Goal: Task Accomplishment & Management: Manage account settings

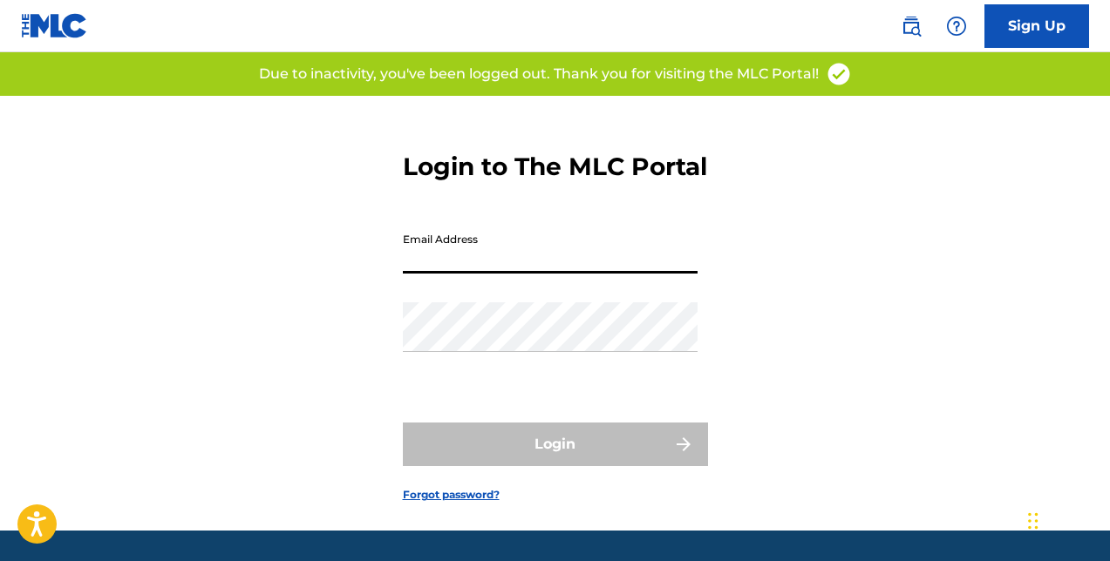
type input "[EMAIL_ADDRESS][DOMAIN_NAME]"
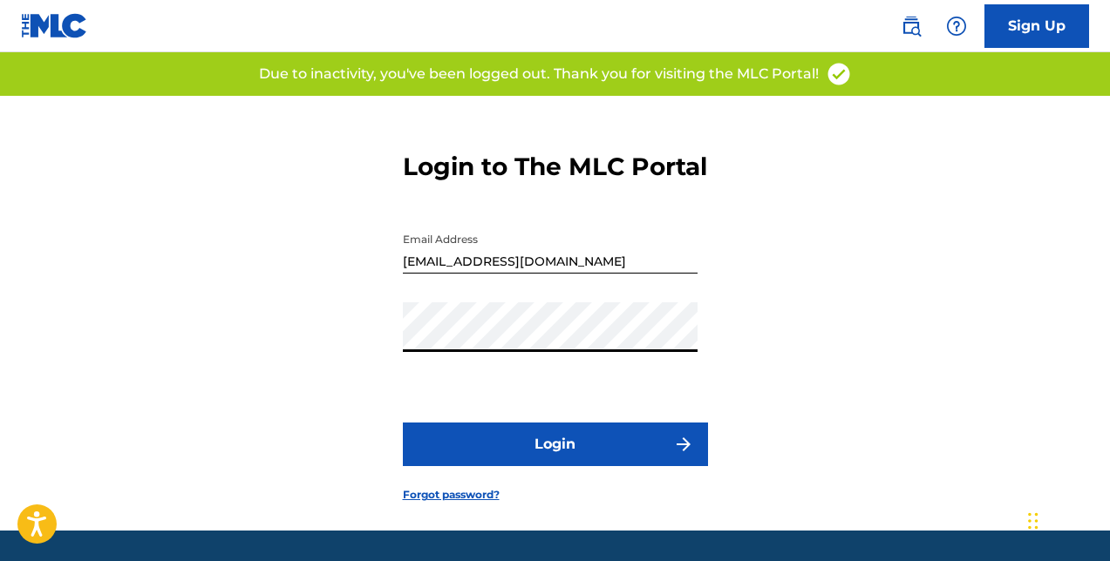
click at [451, 466] on button "Login" at bounding box center [555, 445] width 305 height 44
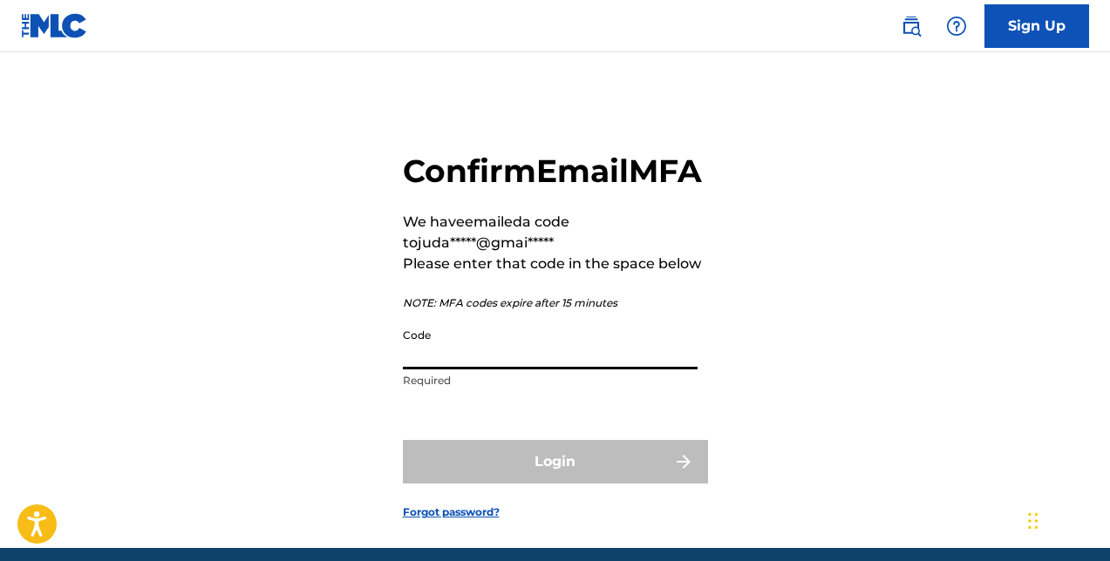
click at [501, 370] on input "Code" at bounding box center [550, 345] width 295 height 50
paste input "112791"
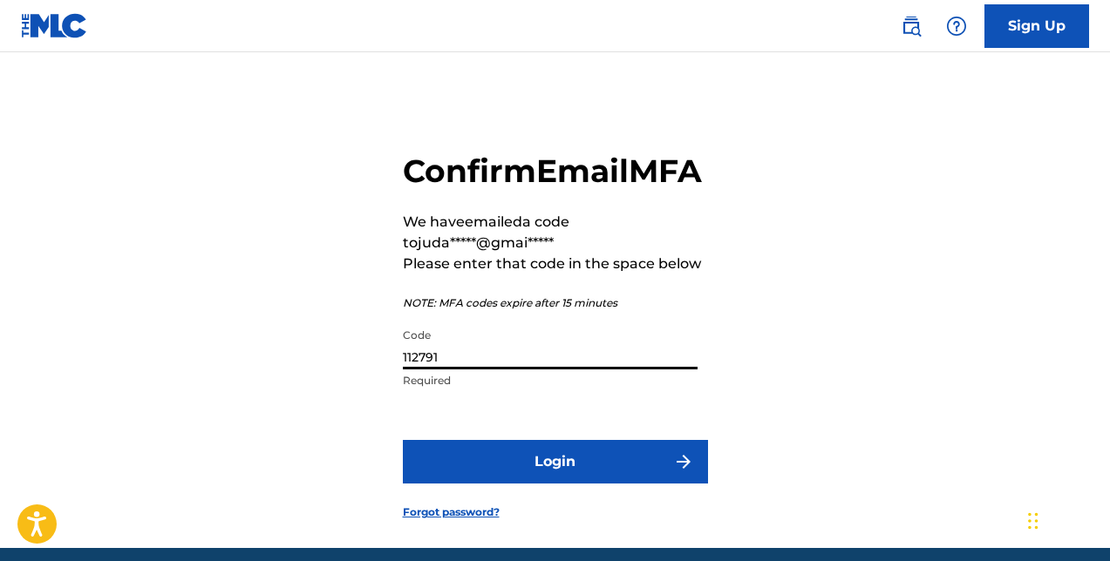
type input "112791"
click at [554, 484] on button "Login" at bounding box center [555, 462] width 305 height 44
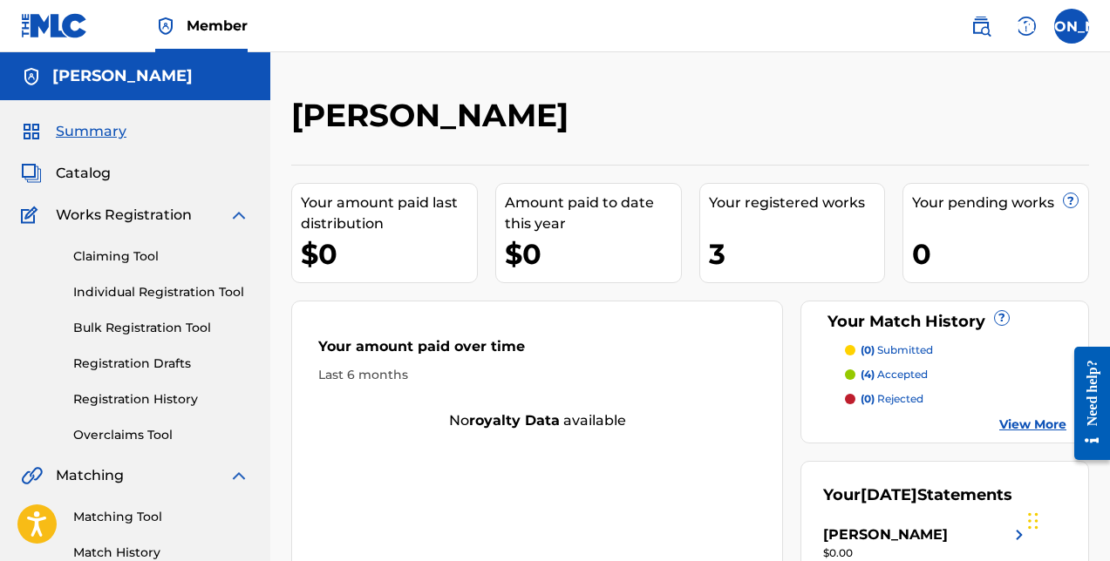
click at [83, 141] on span "Summary" at bounding box center [91, 131] width 71 height 21
click at [83, 160] on div "Summary Catalog Works Registration Claiming Tool Individual Registration Tool B…" at bounding box center [135, 548] width 270 height 897
click at [83, 167] on span "Catalog" at bounding box center [83, 173] width 55 height 21
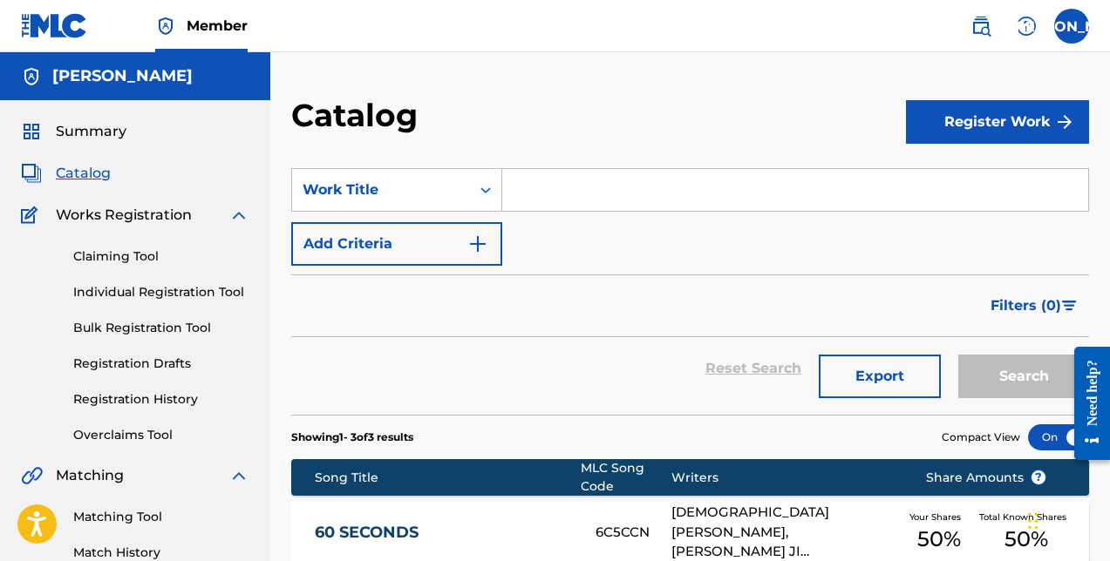
click at [95, 137] on span "Summary" at bounding box center [91, 131] width 71 height 21
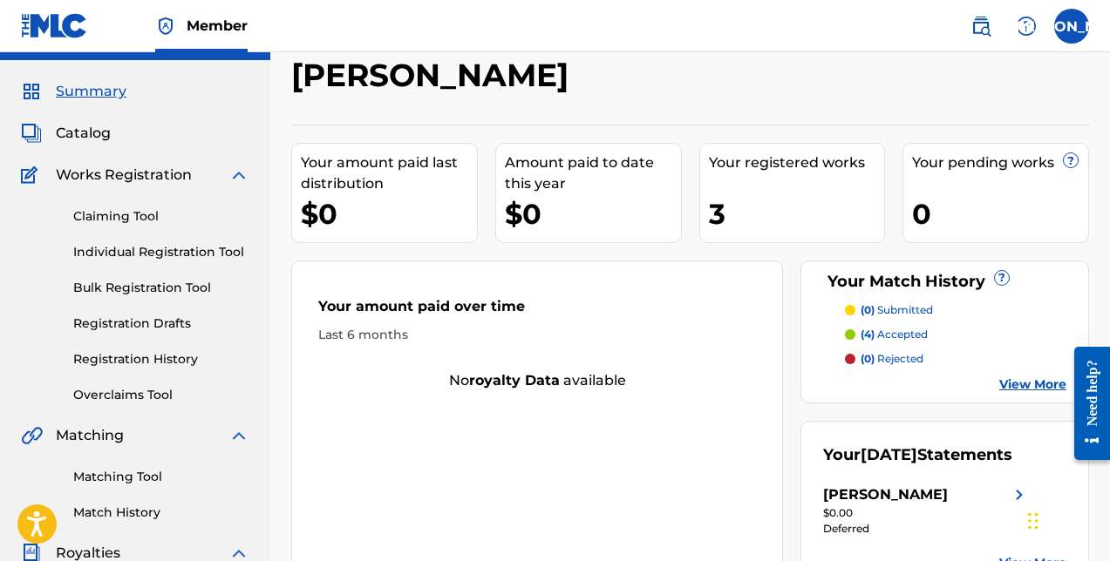
scroll to position [33, 0]
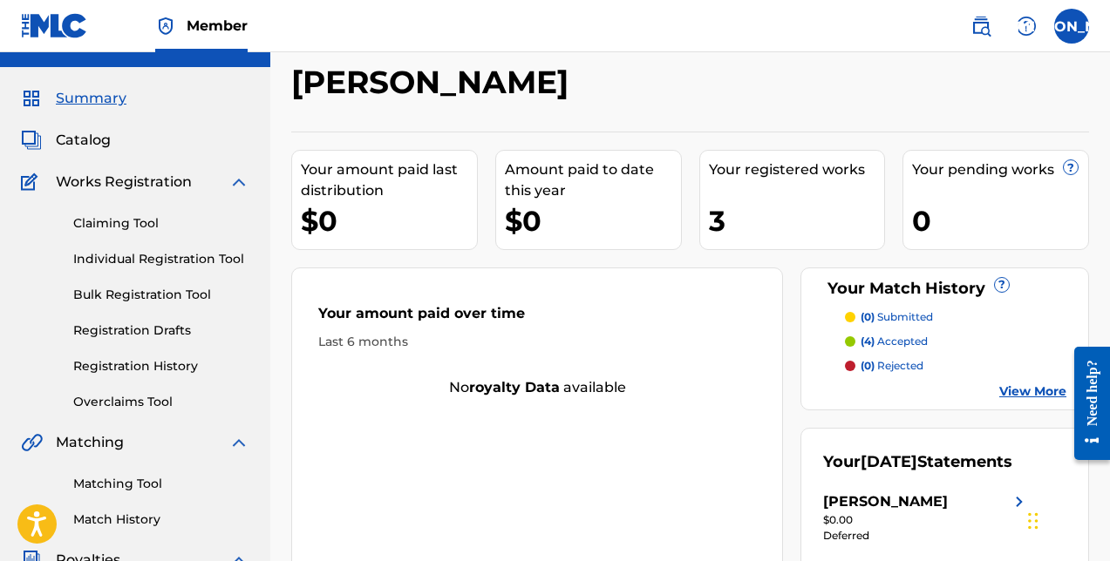
click at [887, 338] on p "(4) accepted" at bounding box center [893, 342] width 67 height 16
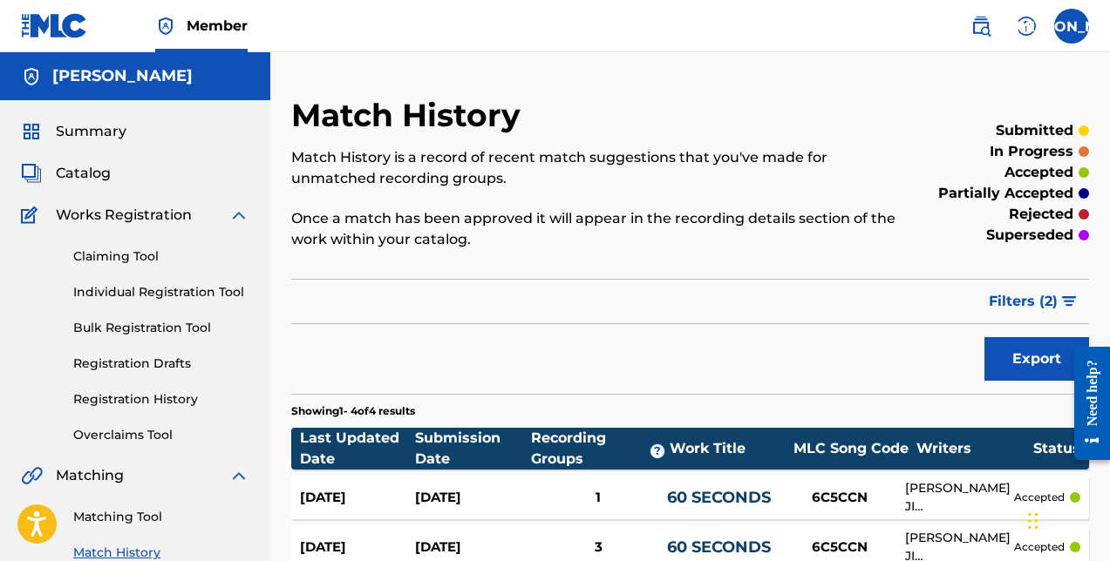
click at [100, 138] on span "Summary" at bounding box center [91, 131] width 71 height 21
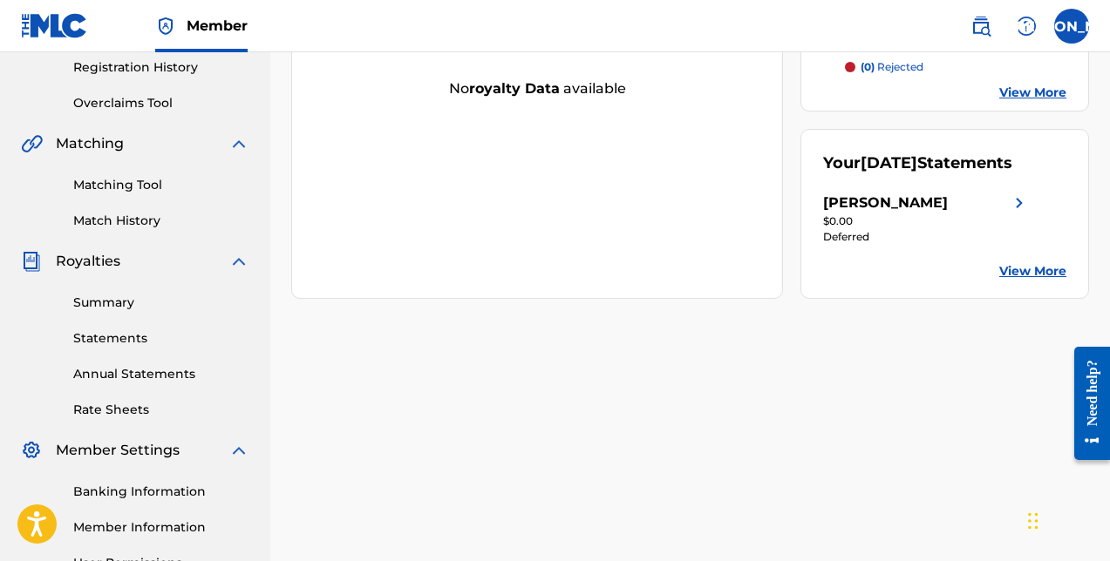
scroll to position [384, 0]
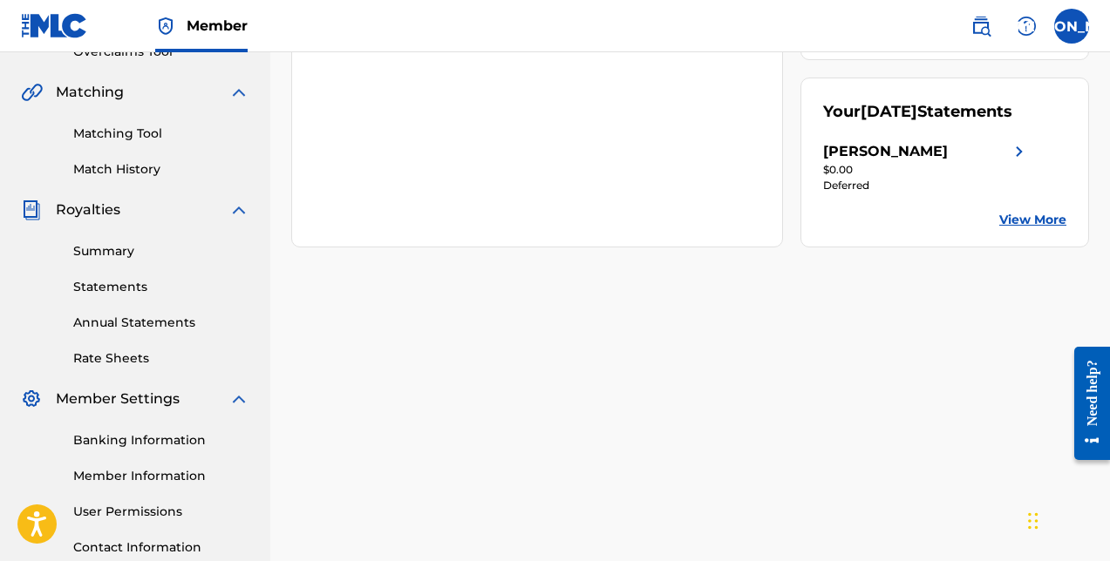
click at [114, 248] on link "Summary" at bounding box center [161, 251] width 176 height 18
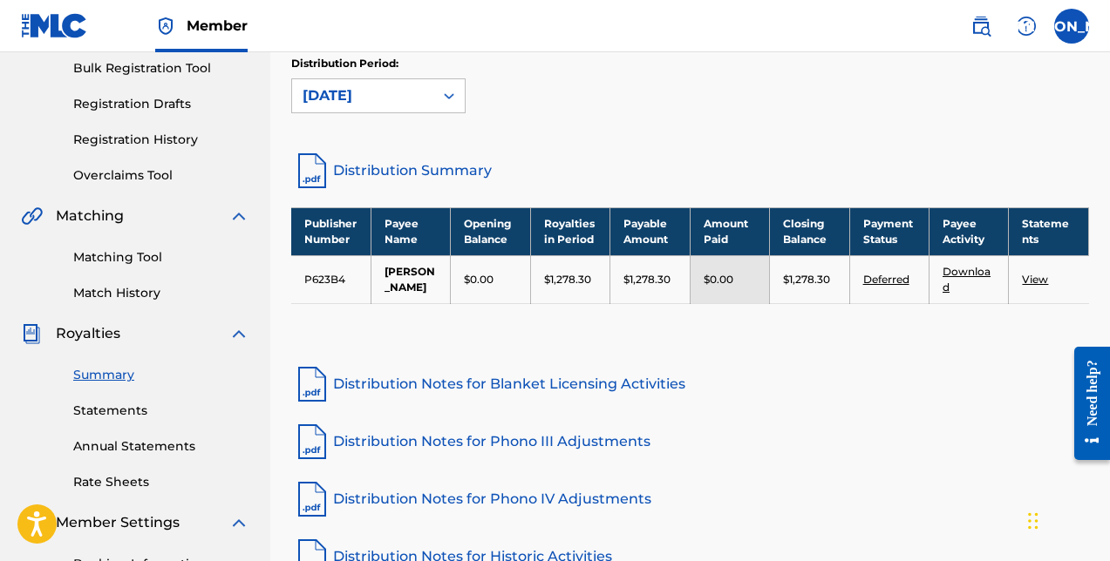
scroll to position [333, 0]
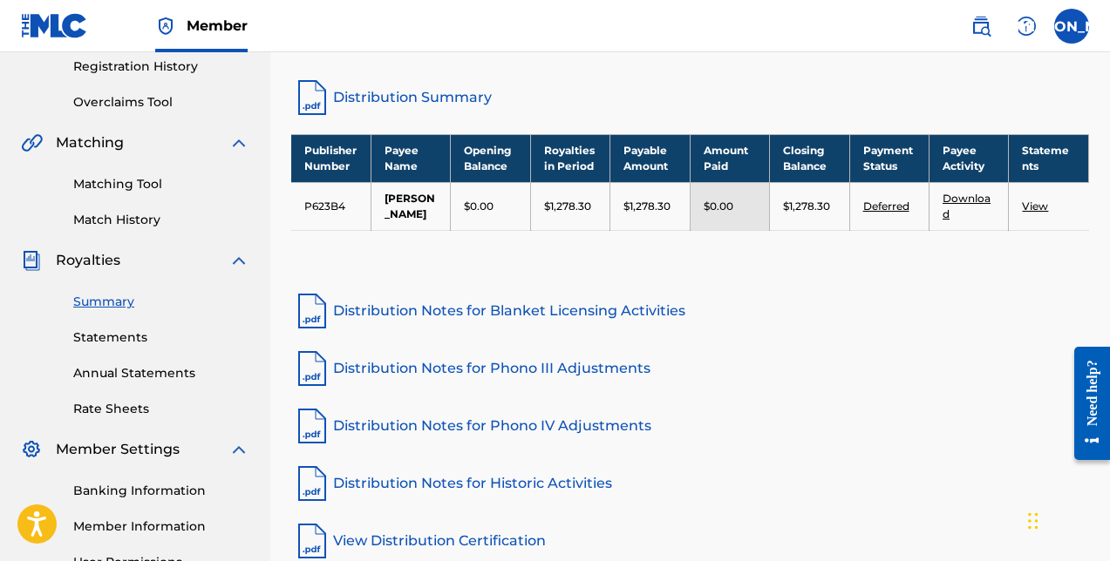
click at [133, 335] on link "Statements" at bounding box center [161, 338] width 176 height 18
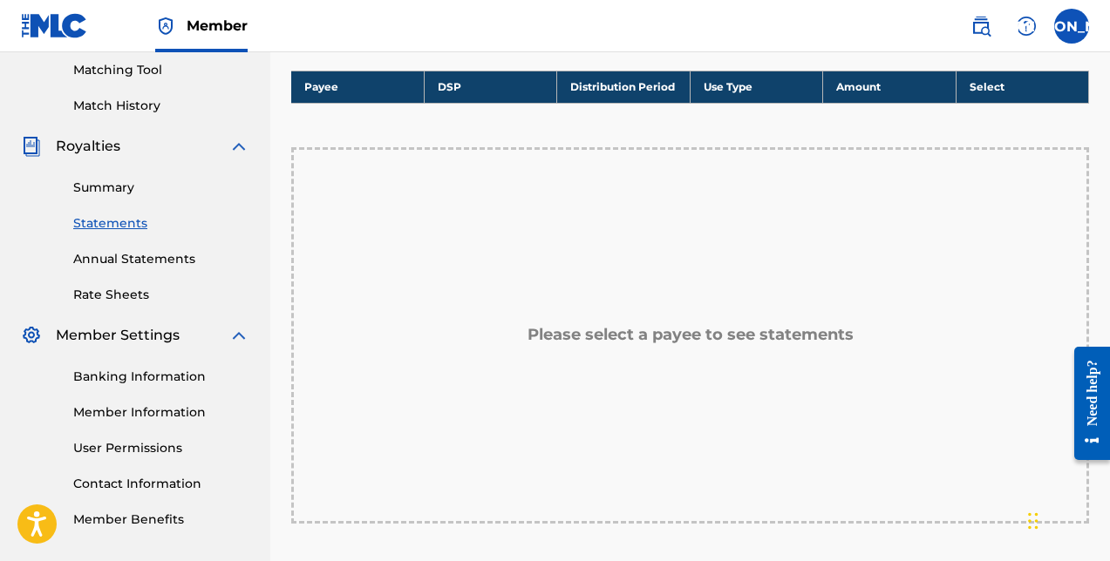
scroll to position [445, 0]
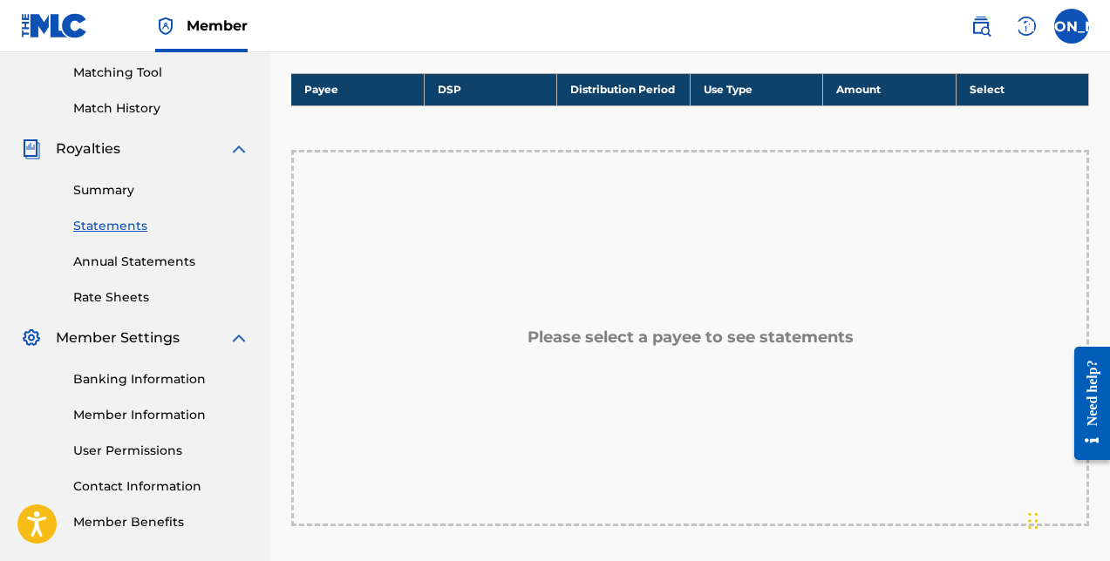
click at [139, 290] on link "Rate Sheets" at bounding box center [161, 298] width 176 height 18
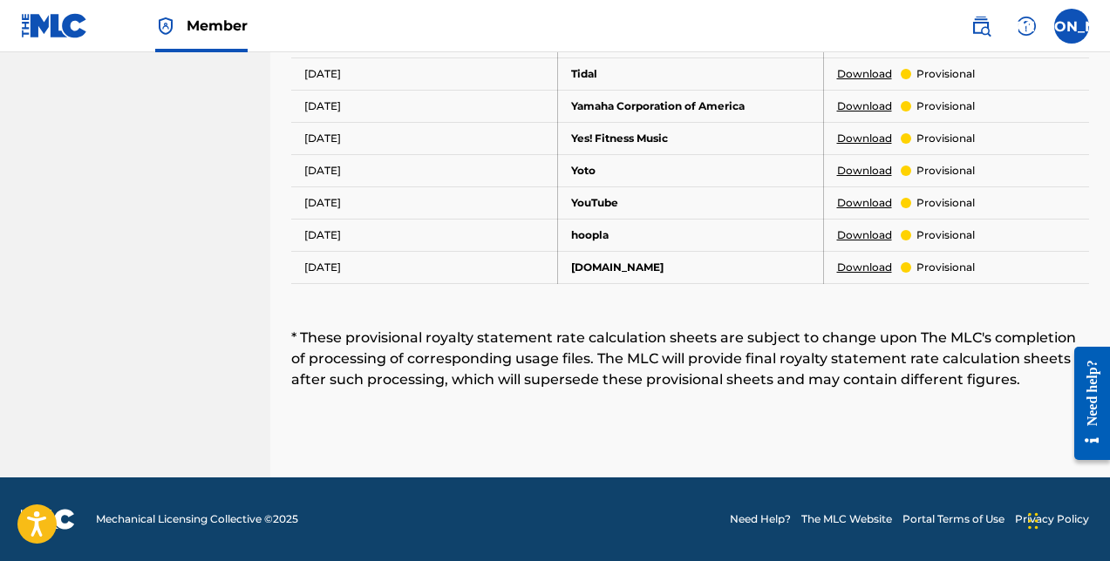
scroll to position [1334, 0]
click at [808, 204] on td "YouTube" at bounding box center [690, 203] width 266 height 32
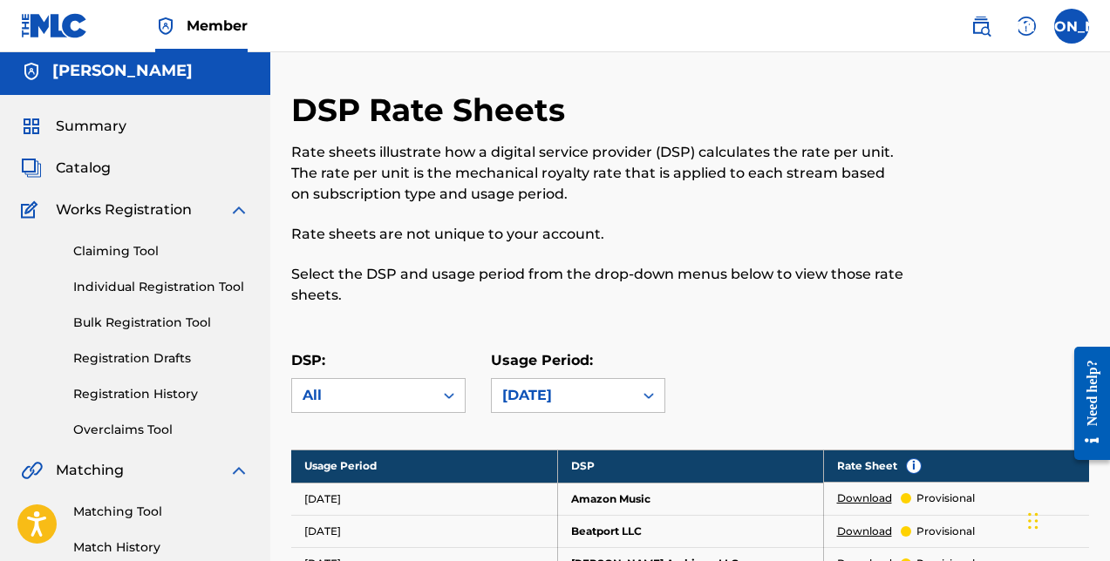
scroll to position [10, 0]
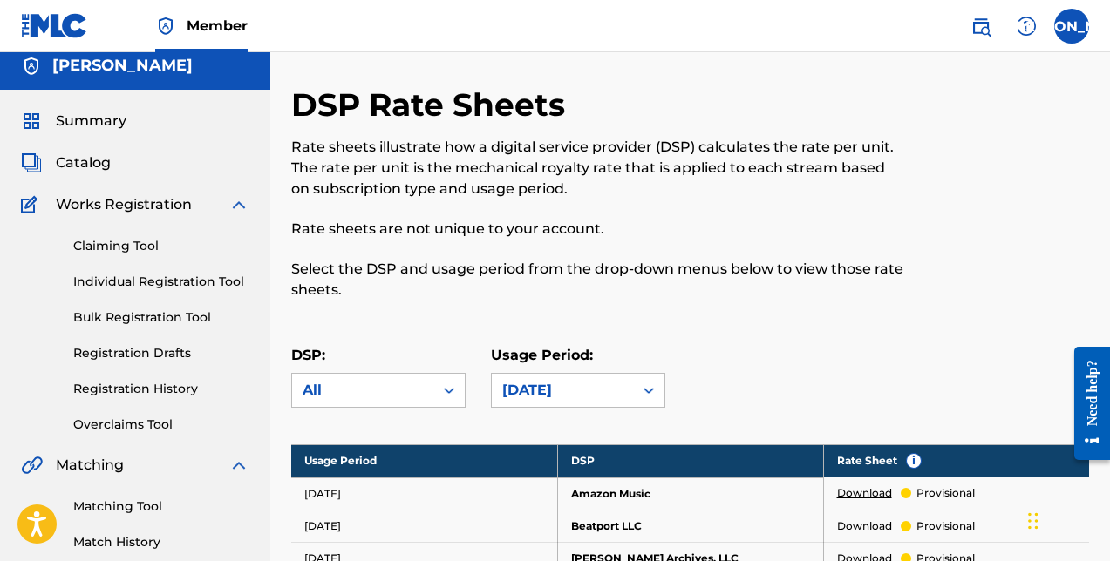
click at [119, 112] on span "Summary" at bounding box center [91, 121] width 71 height 21
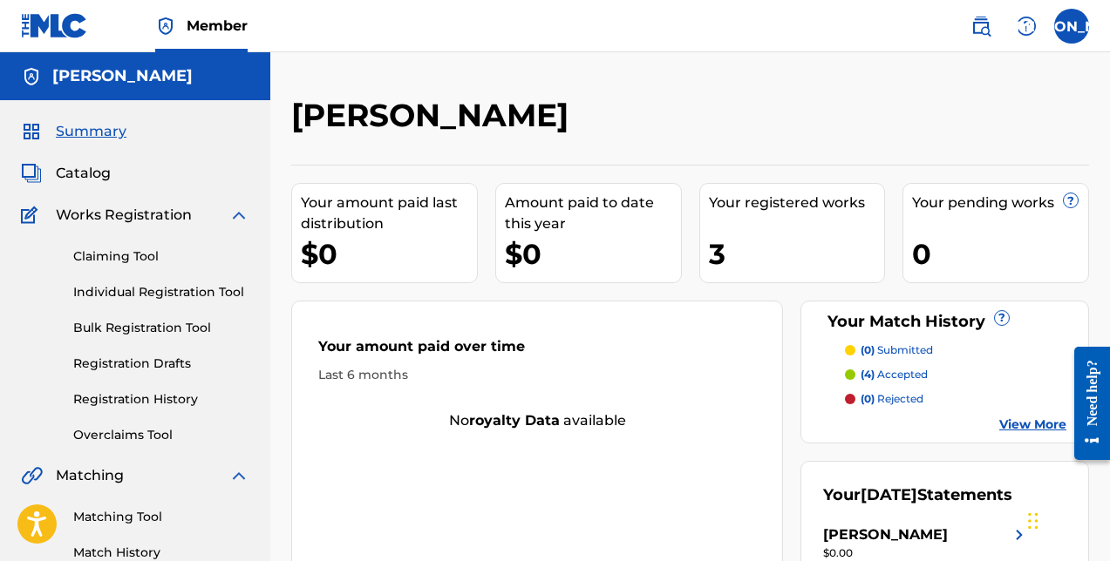
click at [108, 173] on span "Catalog" at bounding box center [83, 173] width 55 height 21
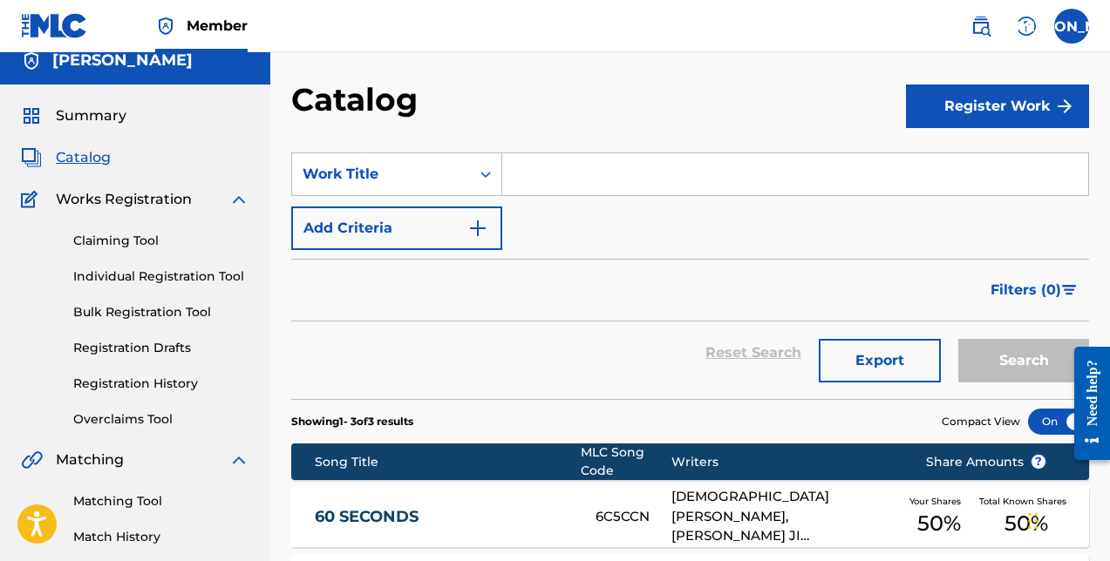
scroll to position [6, 0]
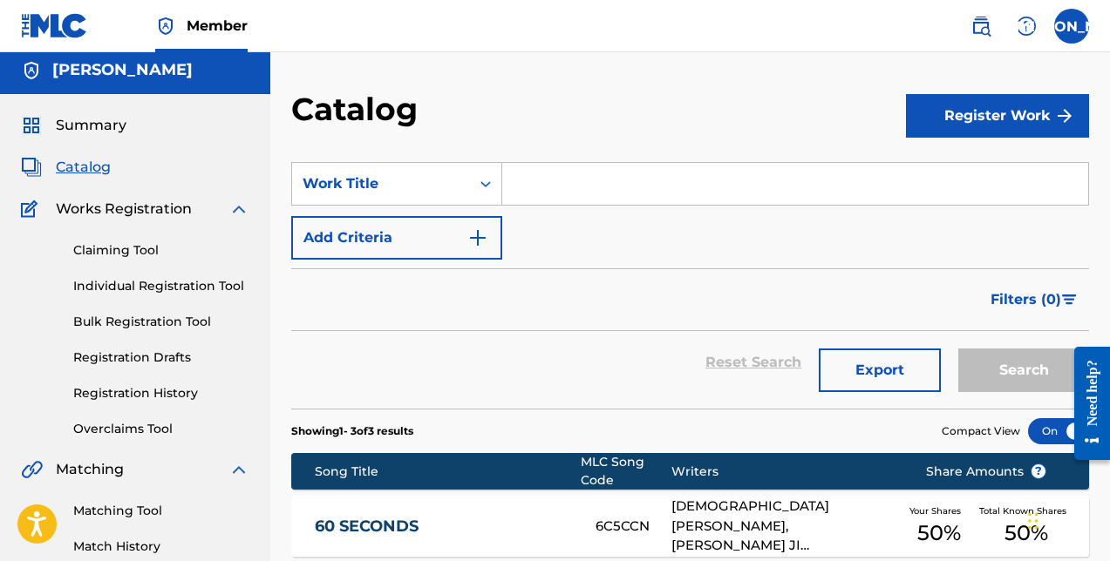
click at [1014, 133] on button "Register Work" at bounding box center [997, 116] width 183 height 44
click at [930, 172] on link "Individual" at bounding box center [997, 173] width 183 height 42
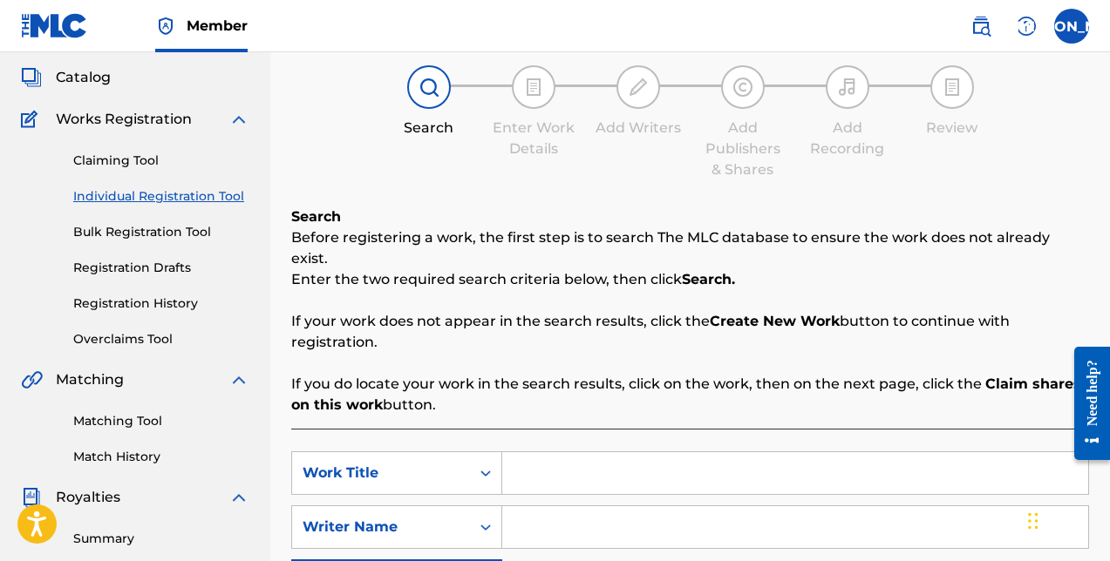
scroll to position [126, 0]
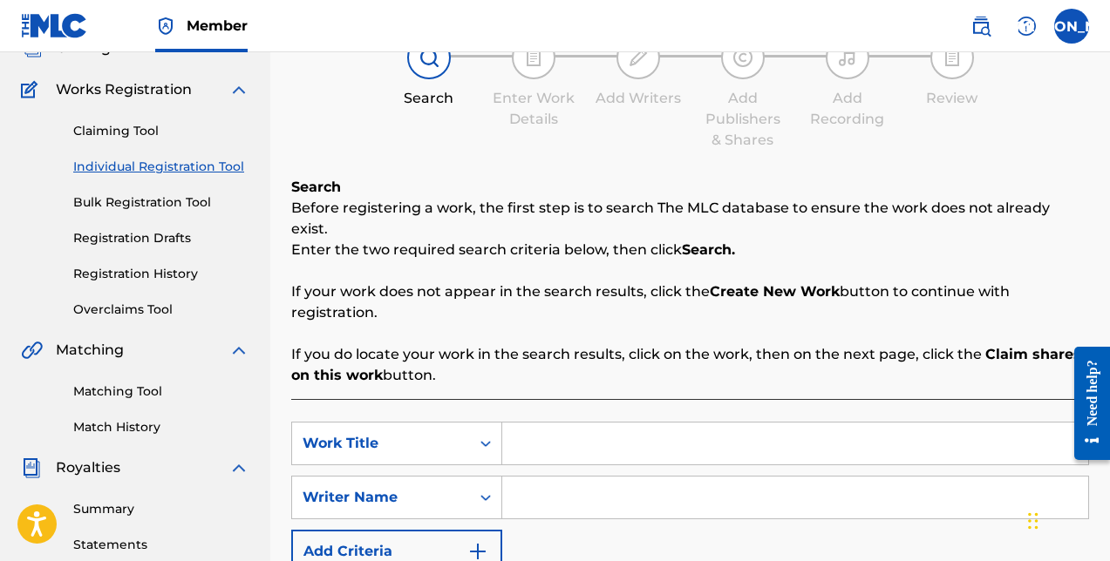
click at [613, 423] on input "Search Form" at bounding box center [795, 444] width 586 height 42
type input "s"
type input "SIRENADE"
click at [543, 499] on div "SearchWithCriteriad3c9fe0a-a334-4bb1-877d-898822adf3e3 Work Title SIRENADE Sear…" at bounding box center [690, 498] width 798 height 152
click at [563, 487] on input "Search Form" at bounding box center [795, 498] width 586 height 42
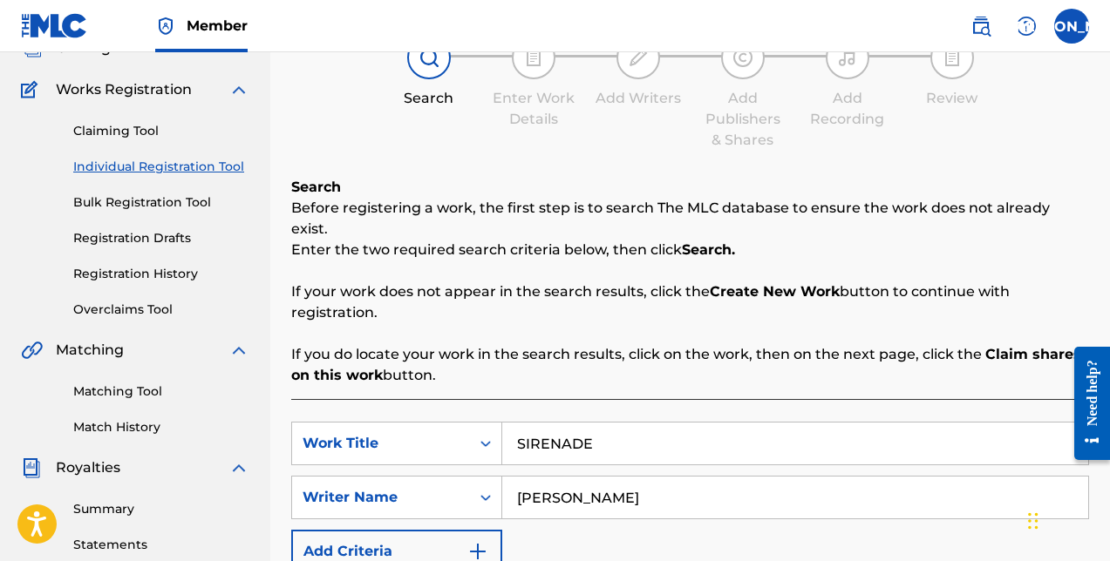
type input "[PERSON_NAME]"
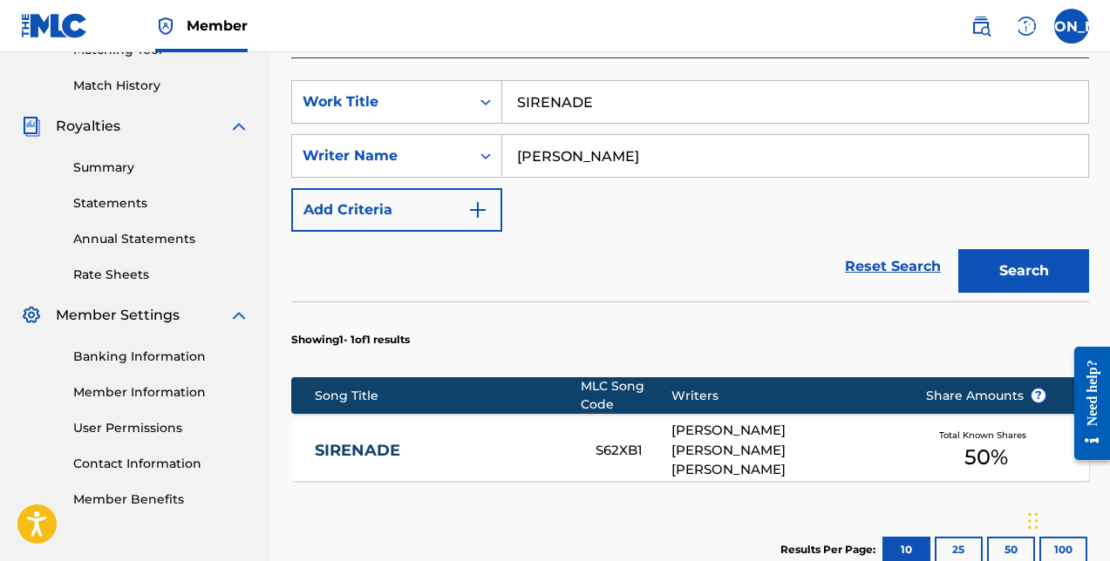
scroll to position [469, 0]
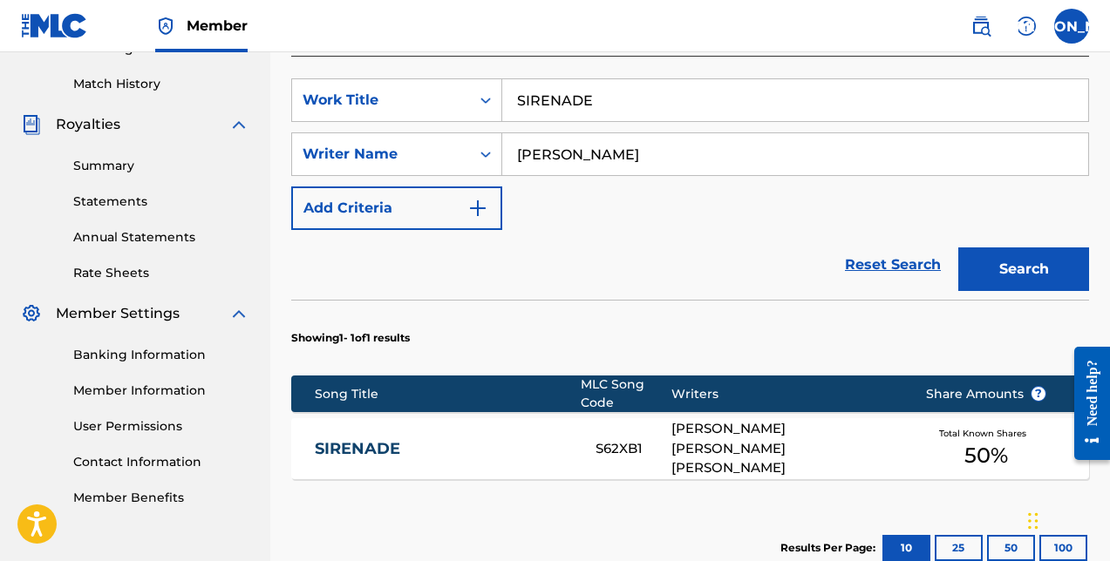
click at [914, 423] on div "Total Known Shares 50 %" at bounding box center [986, 449] width 174 height 53
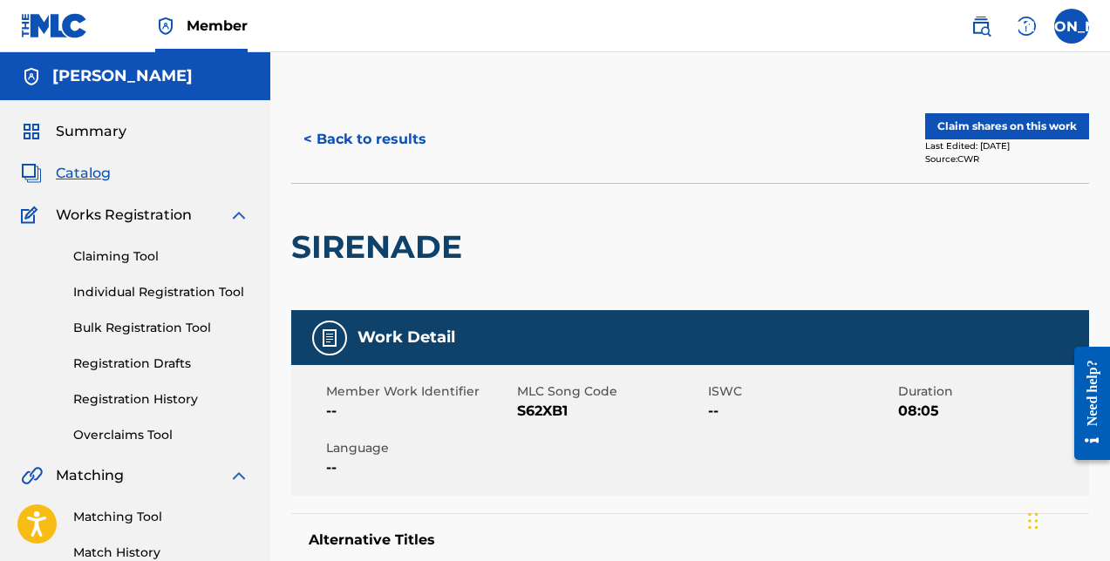
click at [986, 132] on button "Claim shares on this work" at bounding box center [1007, 126] width 164 height 26
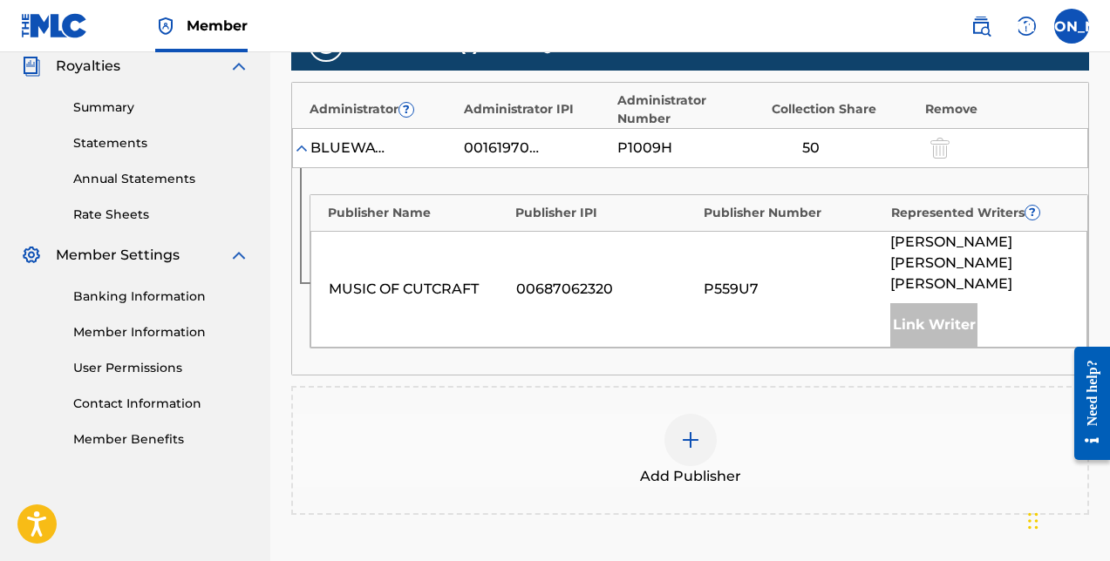
scroll to position [599, 0]
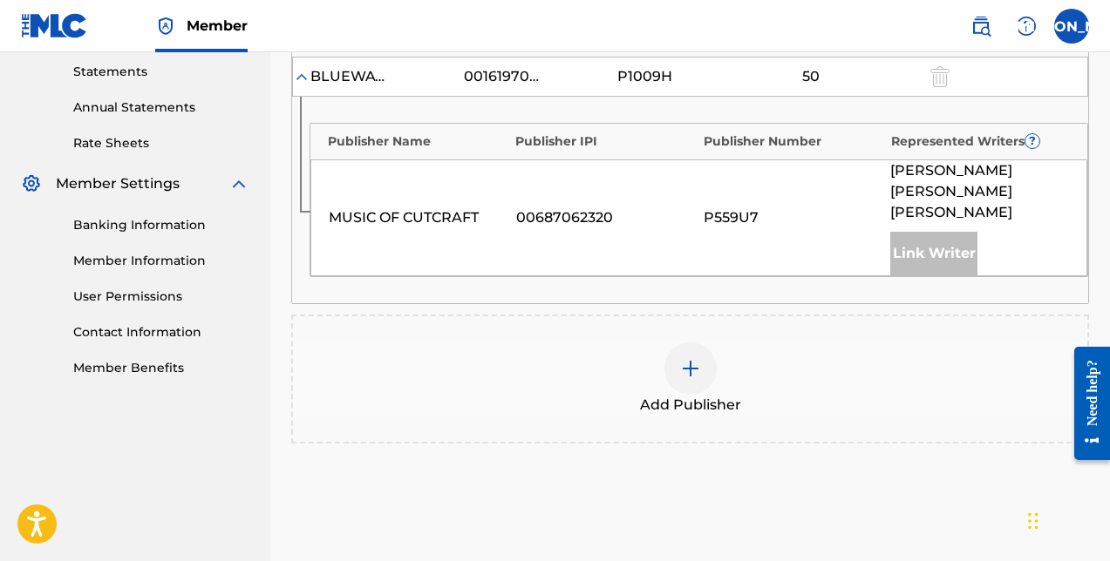
click at [681, 358] on img at bounding box center [690, 368] width 21 height 21
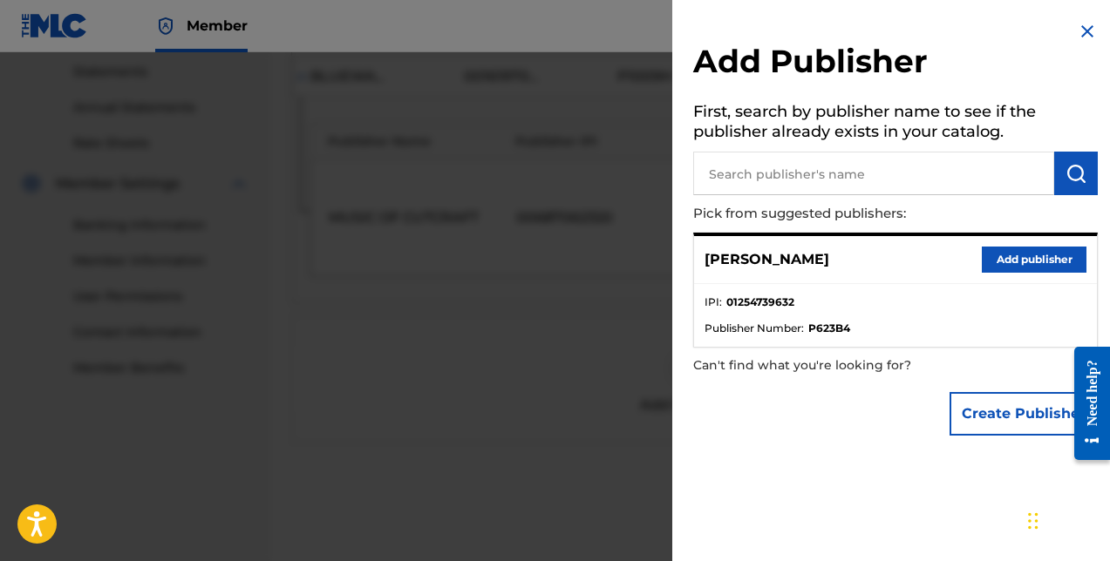
click at [982, 252] on button "Add publisher" at bounding box center [1034, 260] width 105 height 26
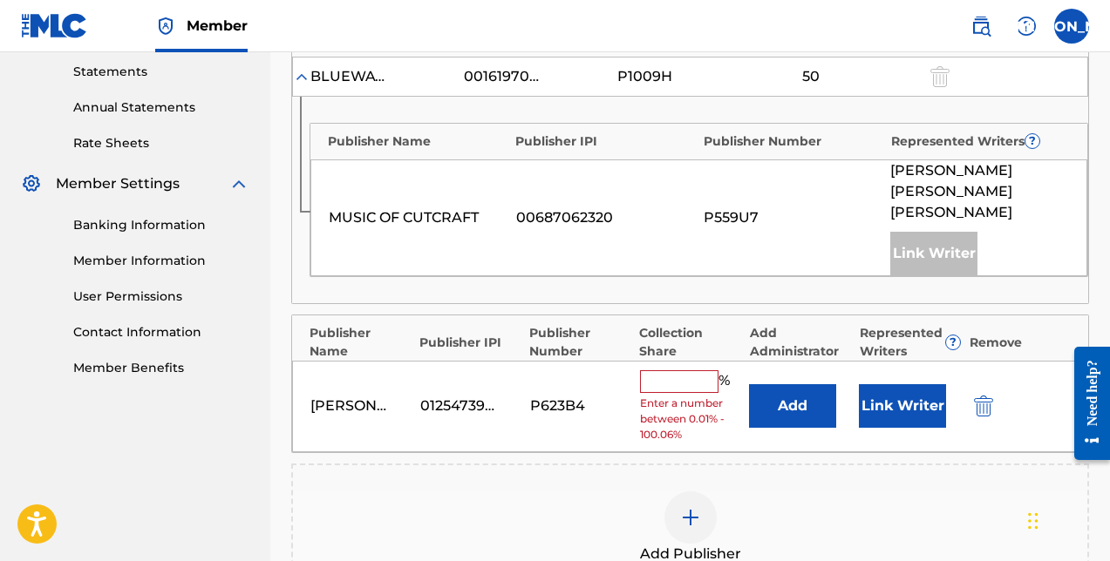
click at [705, 370] on input "text" at bounding box center [679, 381] width 78 height 23
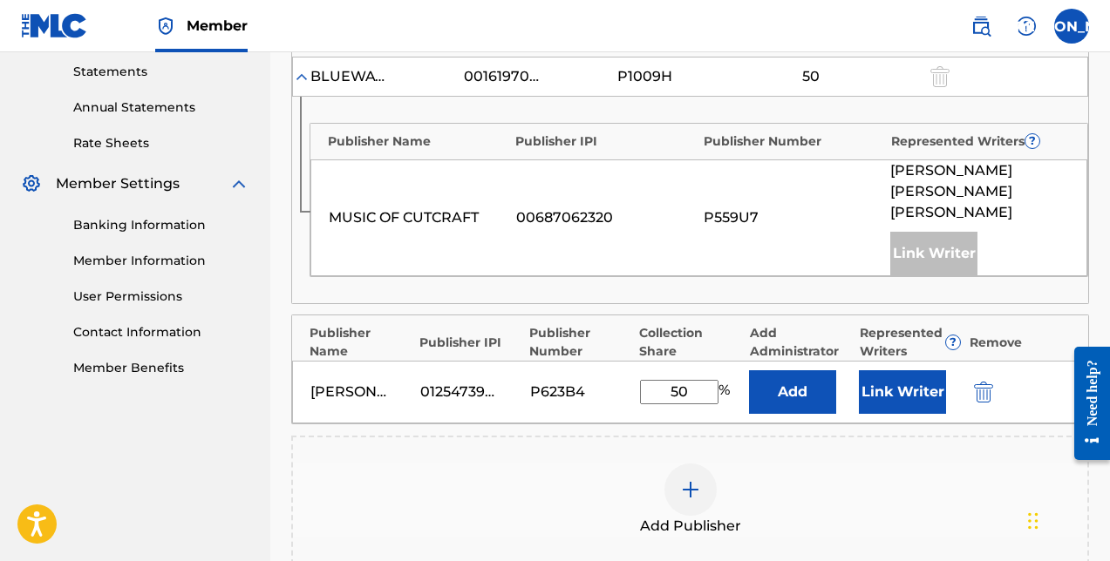
type input "50"
click at [780, 370] on button "Add" at bounding box center [792, 392] width 87 height 44
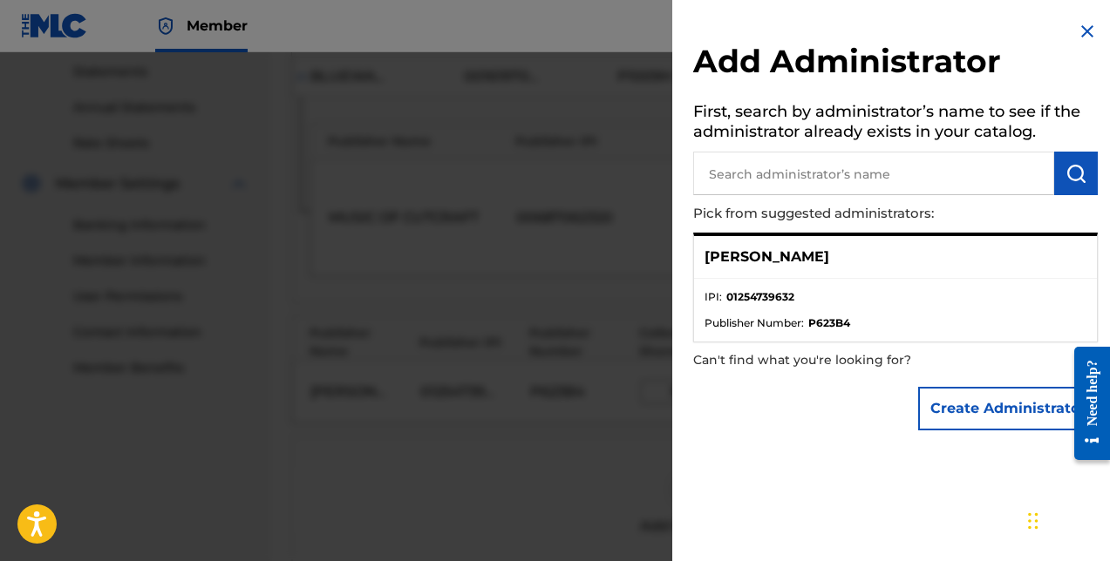
click at [1083, 39] on img at bounding box center [1087, 31] width 21 height 21
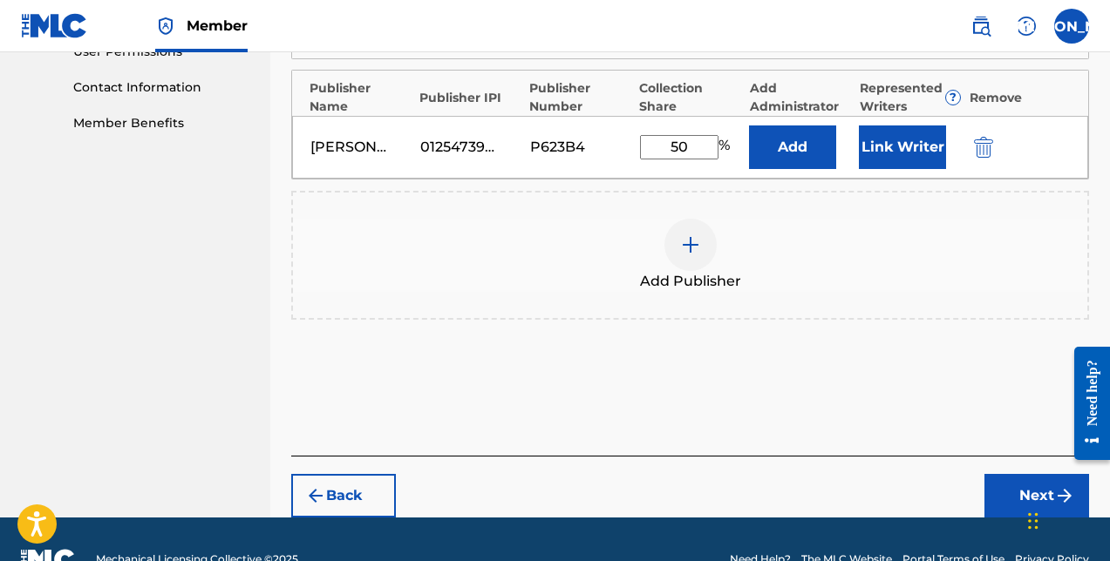
click at [1011, 474] on button "Next" at bounding box center [1036, 496] width 105 height 44
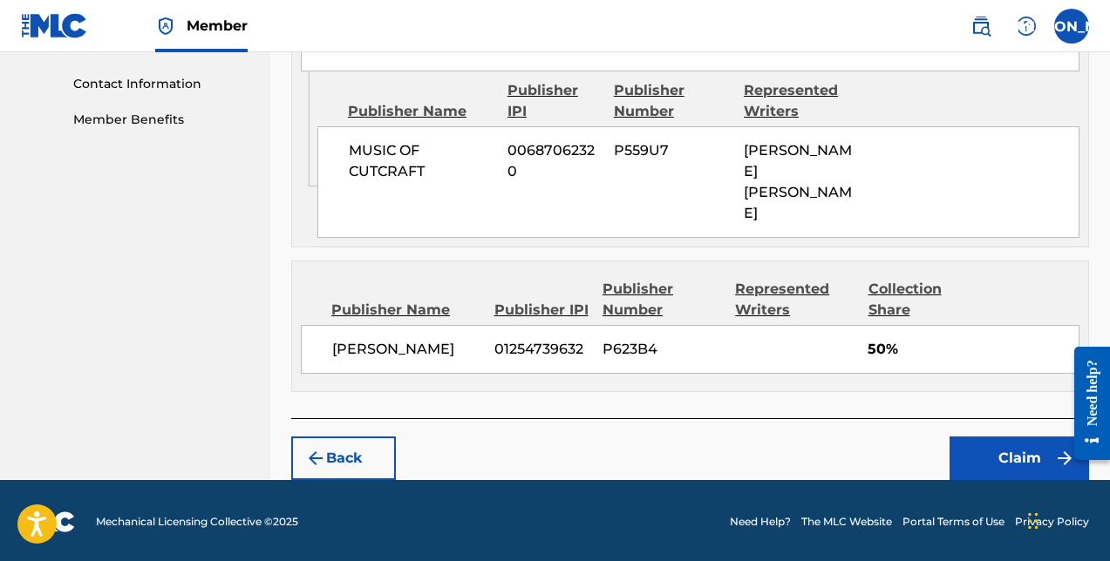
scroll to position [846, 0]
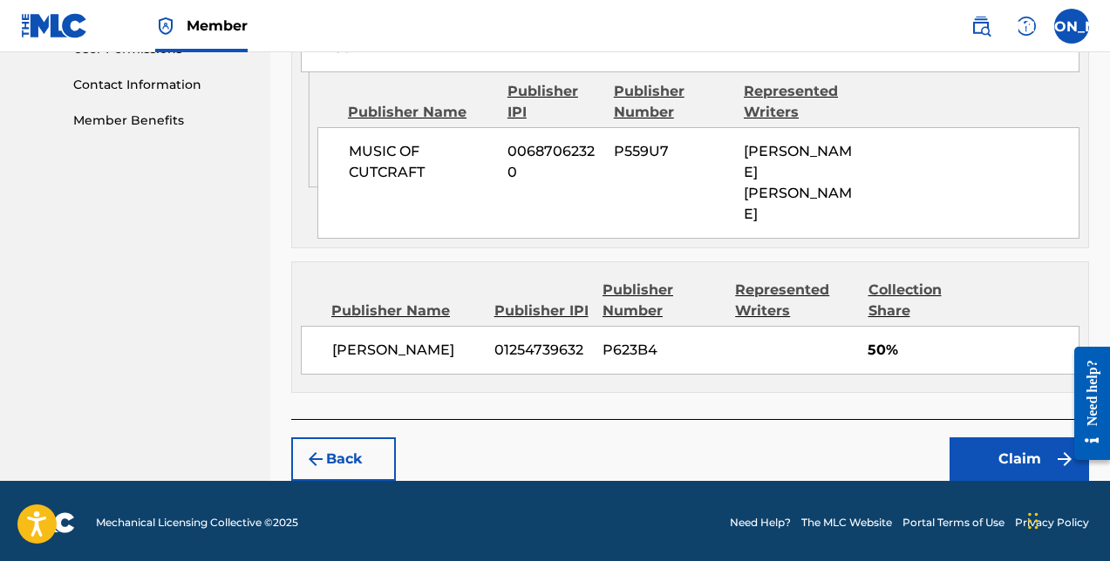
click at [979, 451] on button "Claim" at bounding box center [1018, 460] width 139 height 44
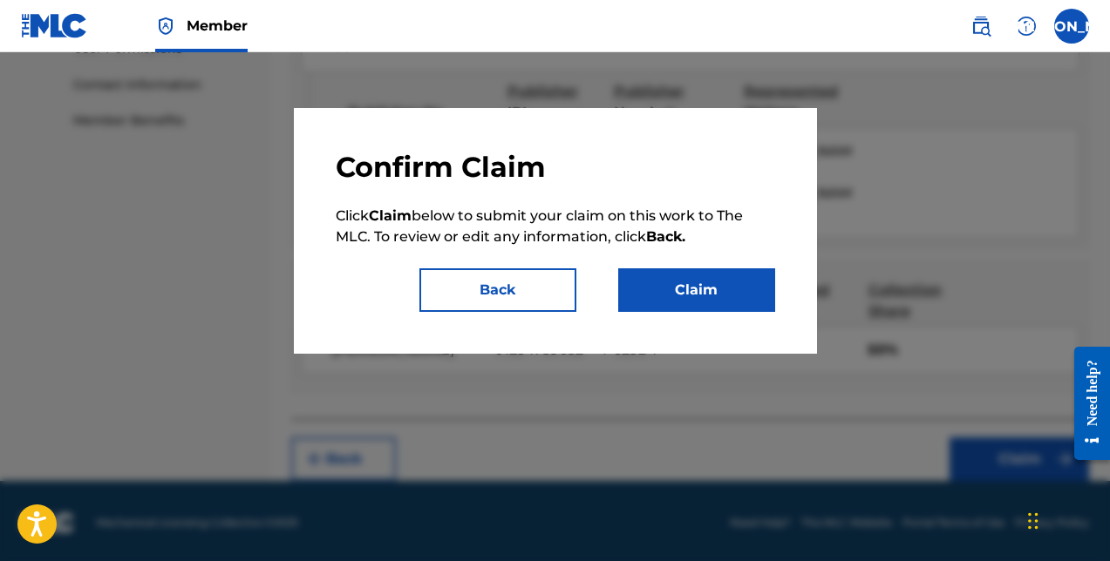
click at [759, 290] on button "Claim" at bounding box center [696, 290] width 157 height 44
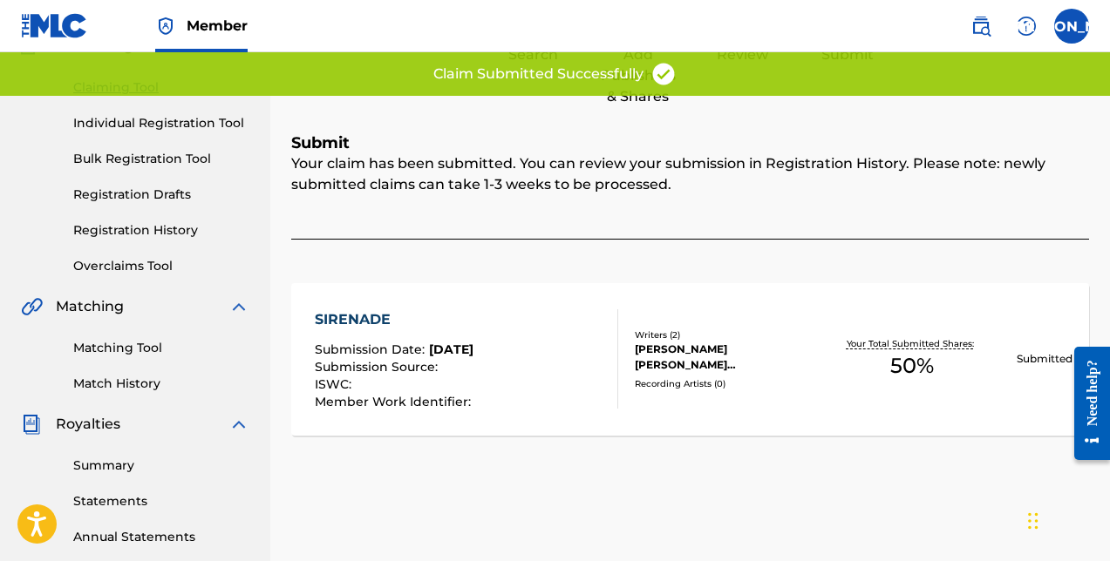
scroll to position [92, 0]
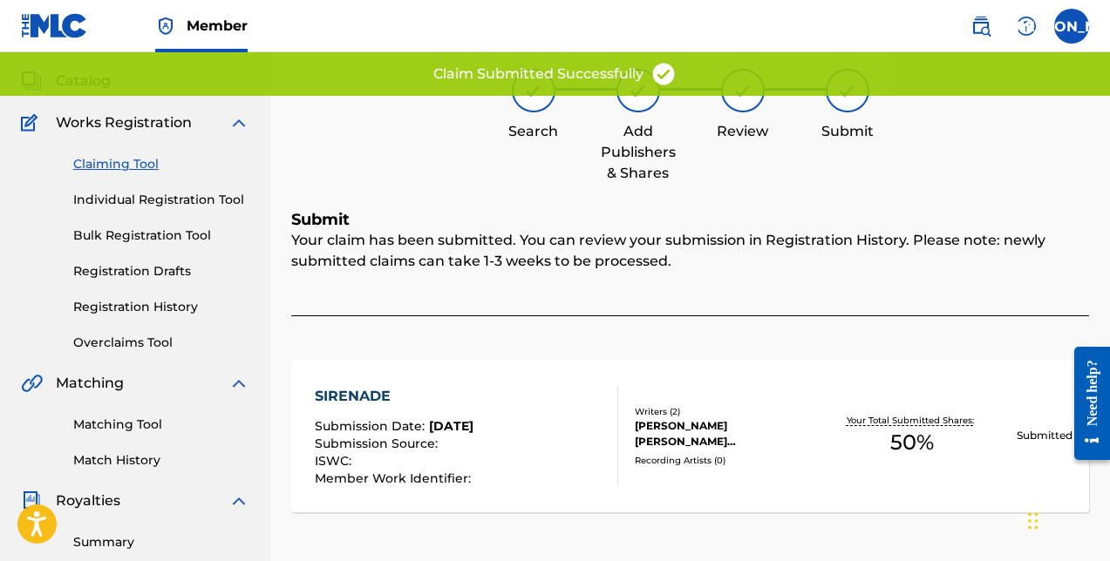
click at [150, 160] on link "Claiming Tool" at bounding box center [161, 164] width 176 height 18
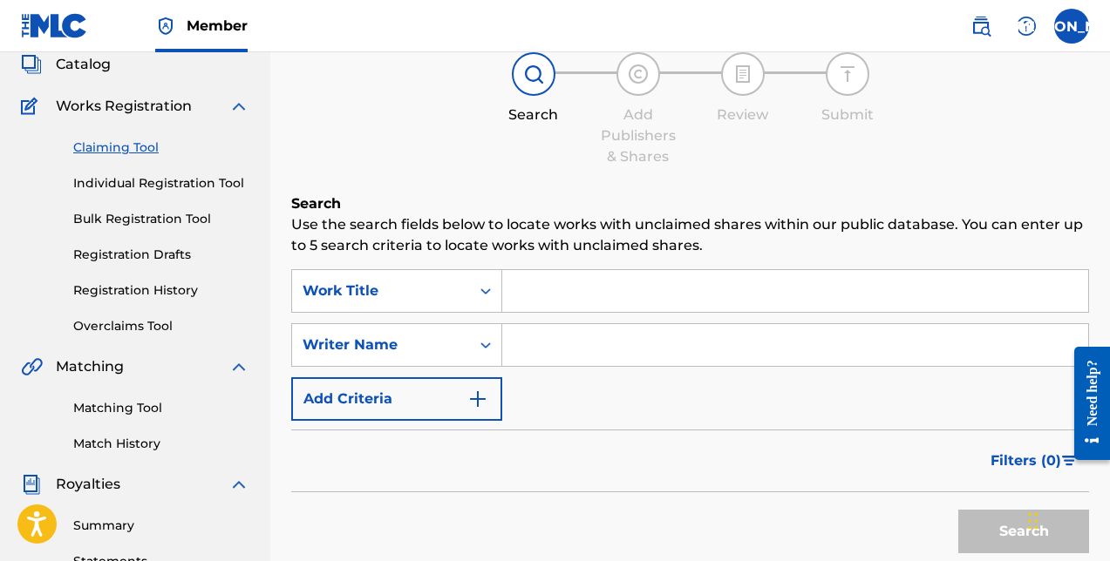
scroll to position [106, 0]
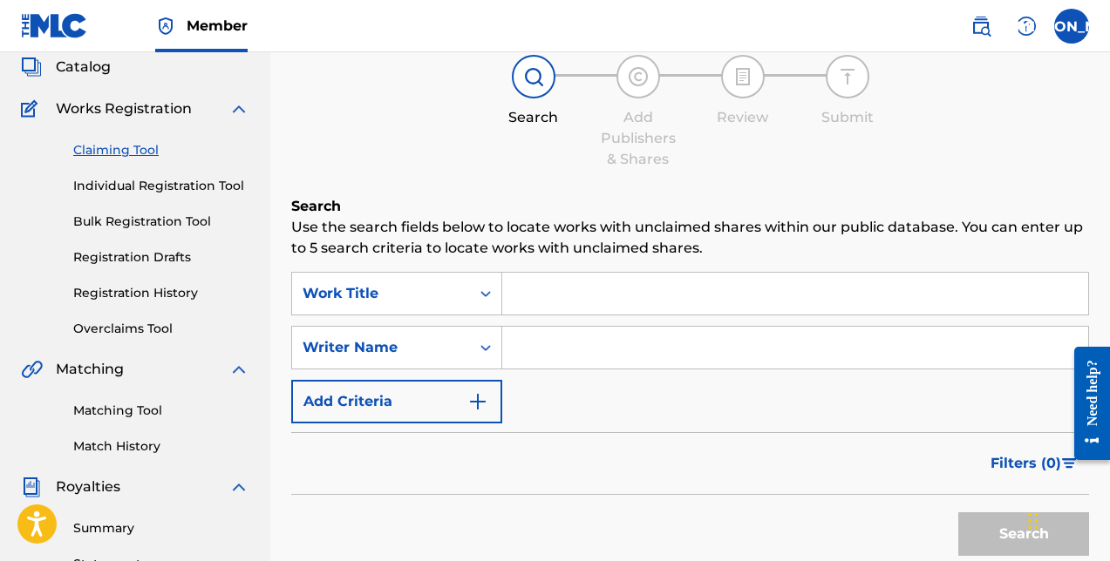
click at [534, 323] on div "SearchWithCriteriad346e60f-2af3-436e-a34a-c54545918007 Work Title SearchWithCri…" at bounding box center [690, 348] width 798 height 152
click at [540, 268] on div "Search Use the search fields below to locate works with unclaimed shares within…" at bounding box center [690, 424] width 798 height 456
click at [540, 290] on input "Search Form" at bounding box center [795, 294] width 586 height 42
type input "k"
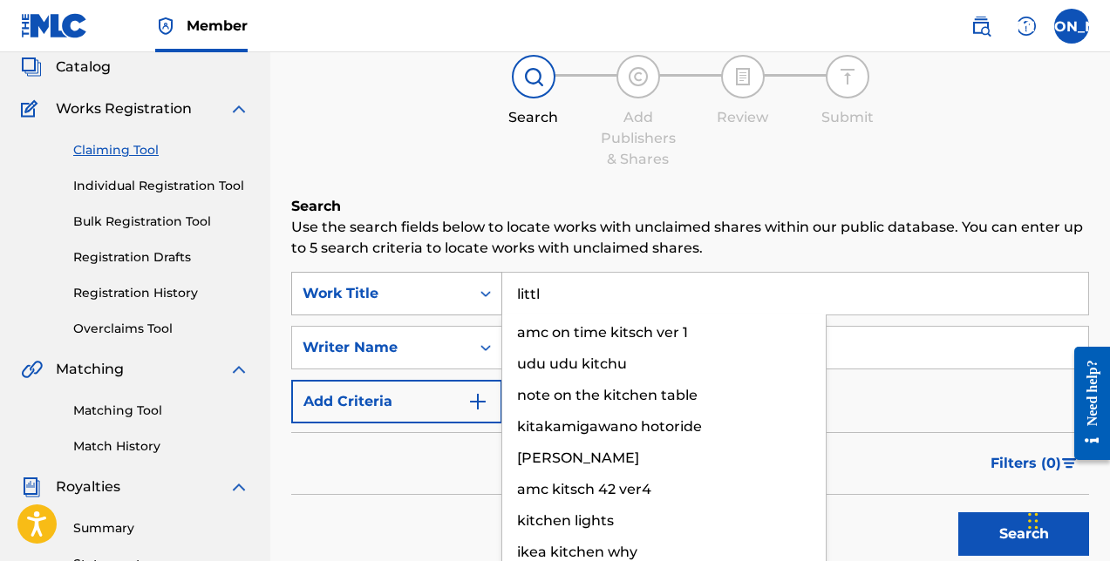
type input "littlr"
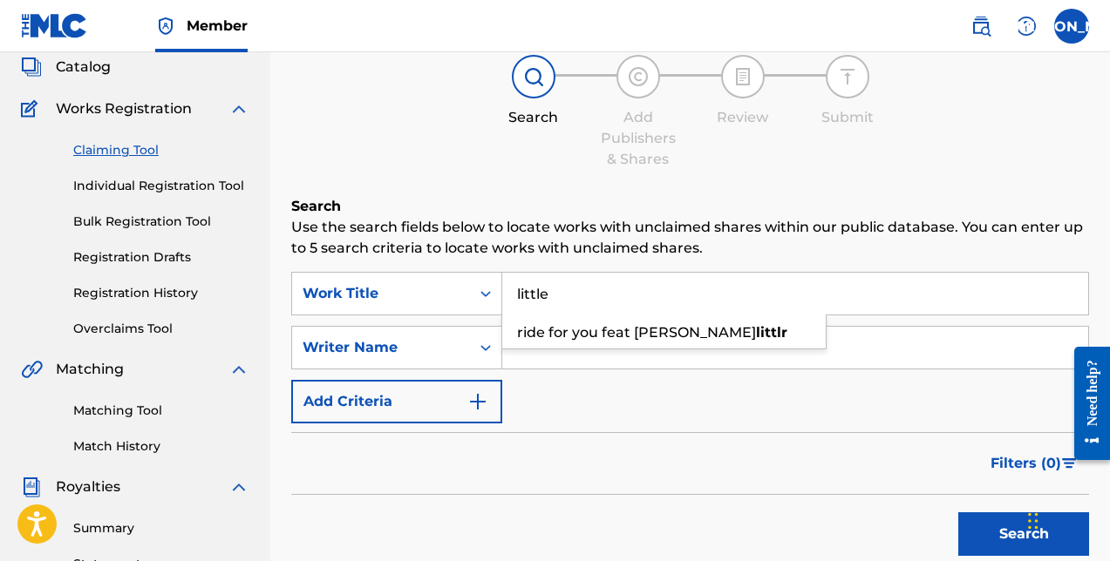
drag, startPoint x: 262, startPoint y: 350, endPoint x: 166, endPoint y: 416, distance: 116.6
click at [166, 416] on link "Matching Tool" at bounding box center [161, 411] width 176 height 18
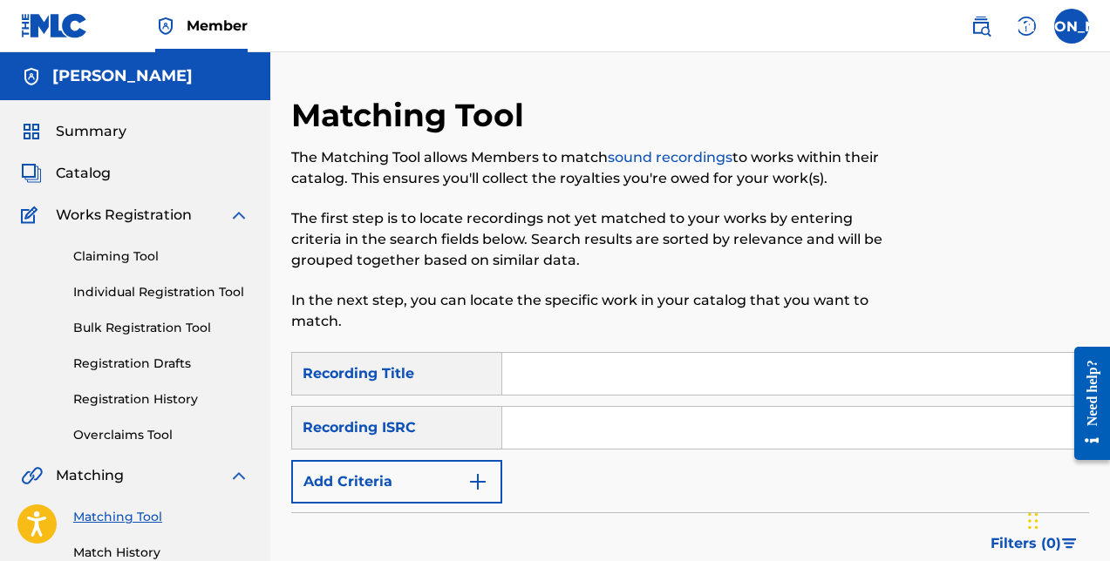
click at [534, 373] on input "Search Form" at bounding box center [795, 374] width 586 height 42
type input "K"
type input "LITTLE [DEMOGRAPHIC_DATA]"
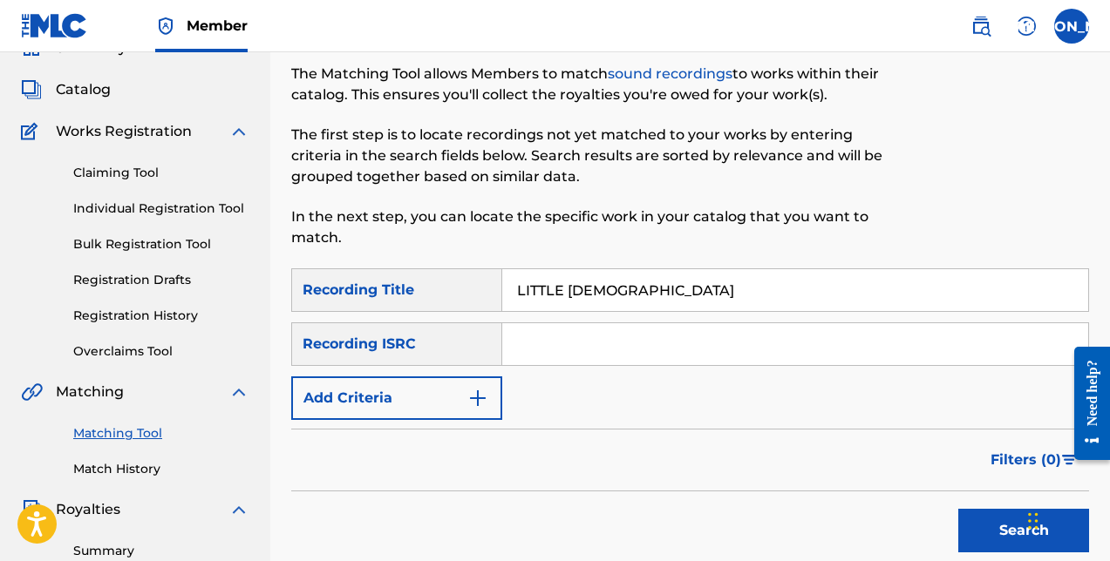
scroll to position [92, 0]
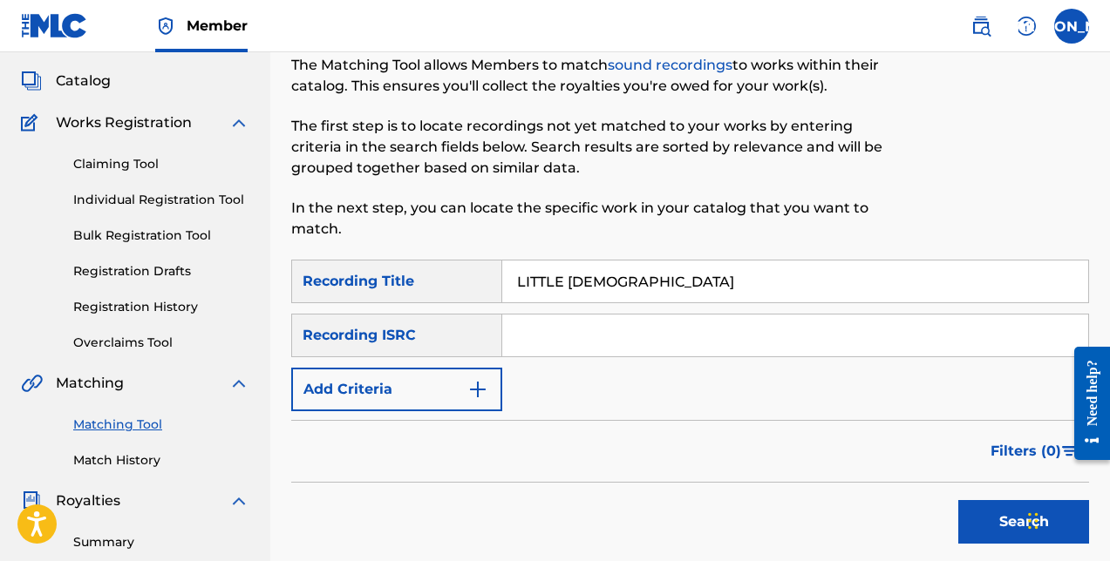
click at [459, 389] on button "Add Criteria" at bounding box center [396, 390] width 211 height 44
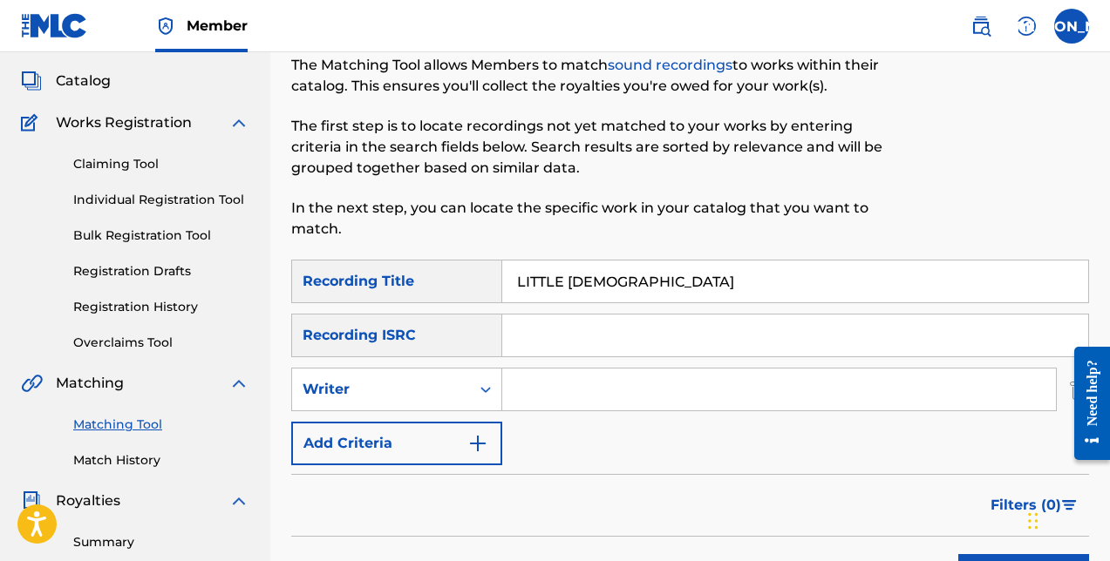
click at [512, 390] on input "Search Form" at bounding box center [779, 390] width 554 height 42
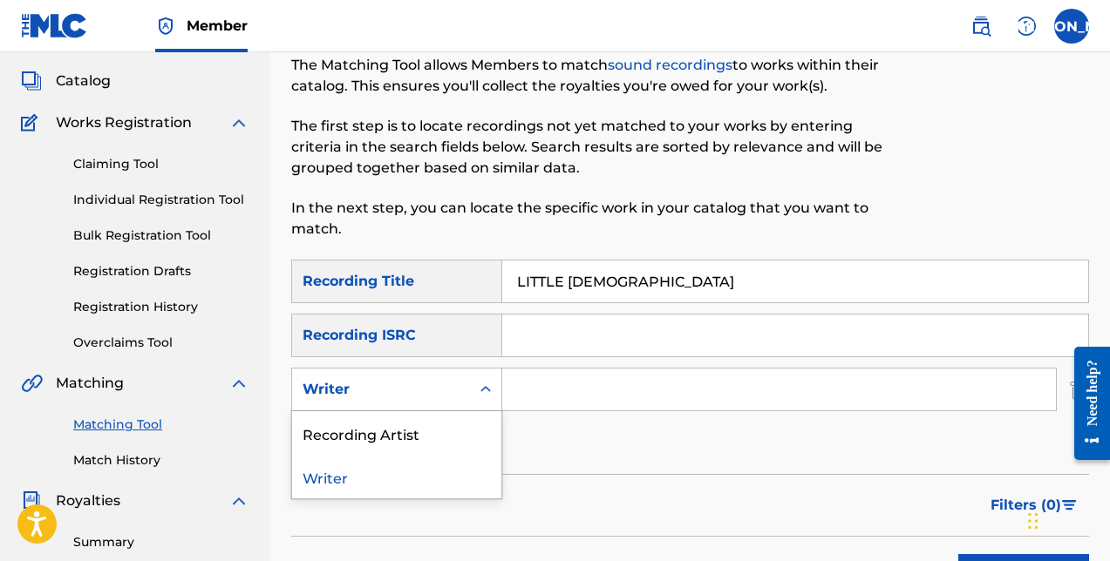
click at [466, 389] on div "Writer" at bounding box center [381, 389] width 178 height 33
click at [451, 440] on div "Recording Artist" at bounding box center [396, 433] width 209 height 44
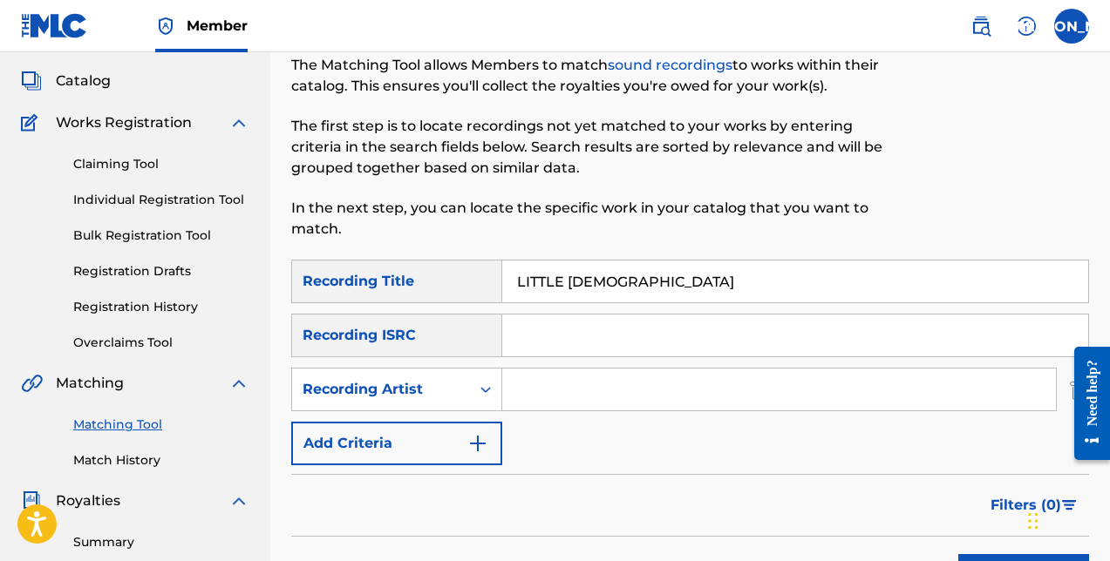
click at [519, 418] on div "SearchWithCriteriaabb533c4-5563-48d7-bdd6-22fbe73317fb Recording Title LITTLE […" at bounding box center [690, 363] width 798 height 206
click at [542, 391] on input "Search Form" at bounding box center [779, 390] width 554 height 42
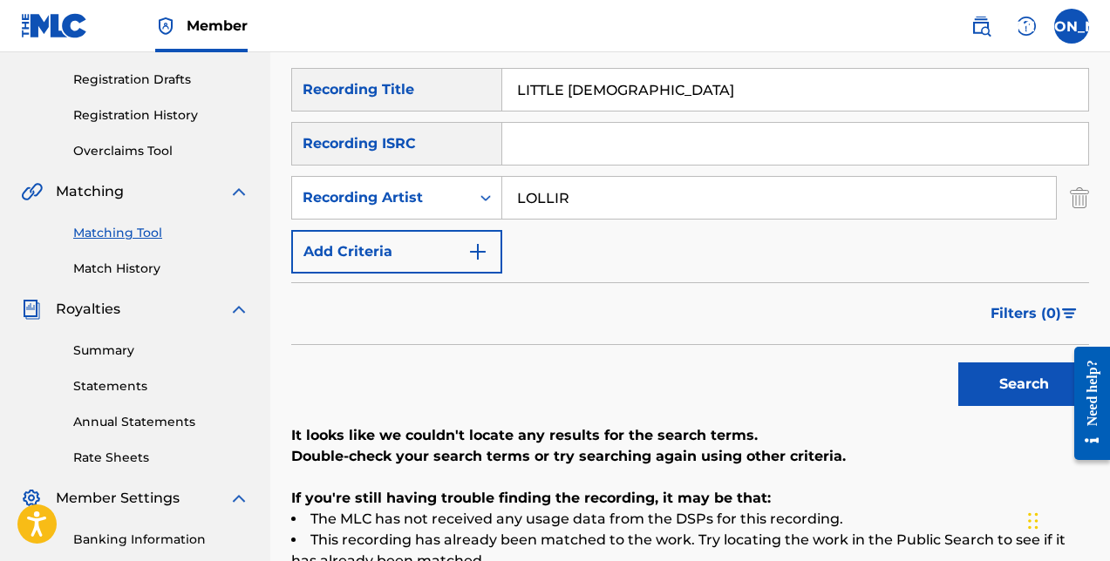
scroll to position [313, 0]
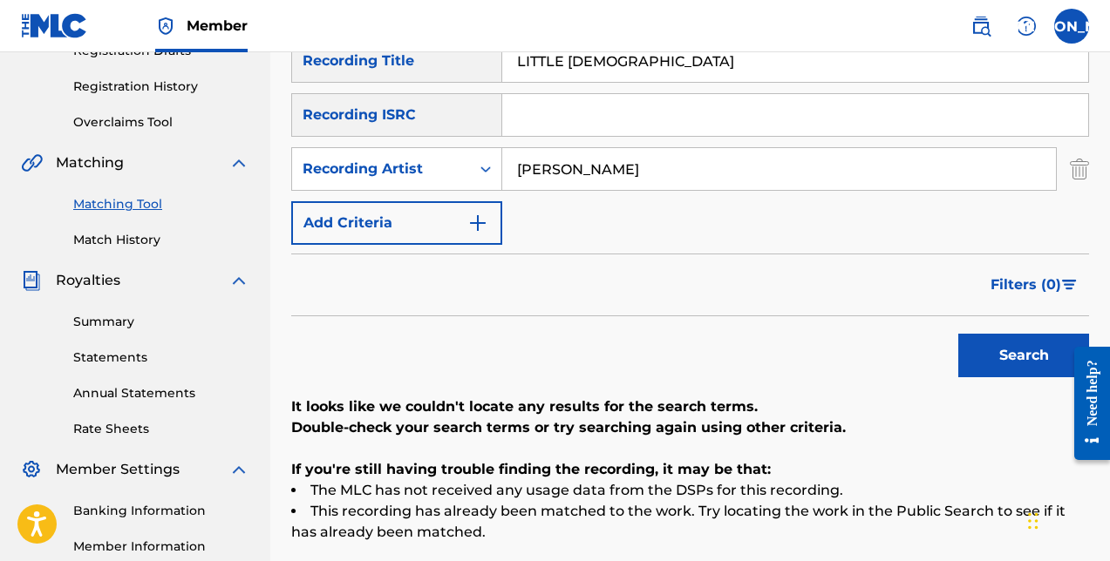
click at [1023, 356] on button "Search" at bounding box center [1023, 356] width 131 height 44
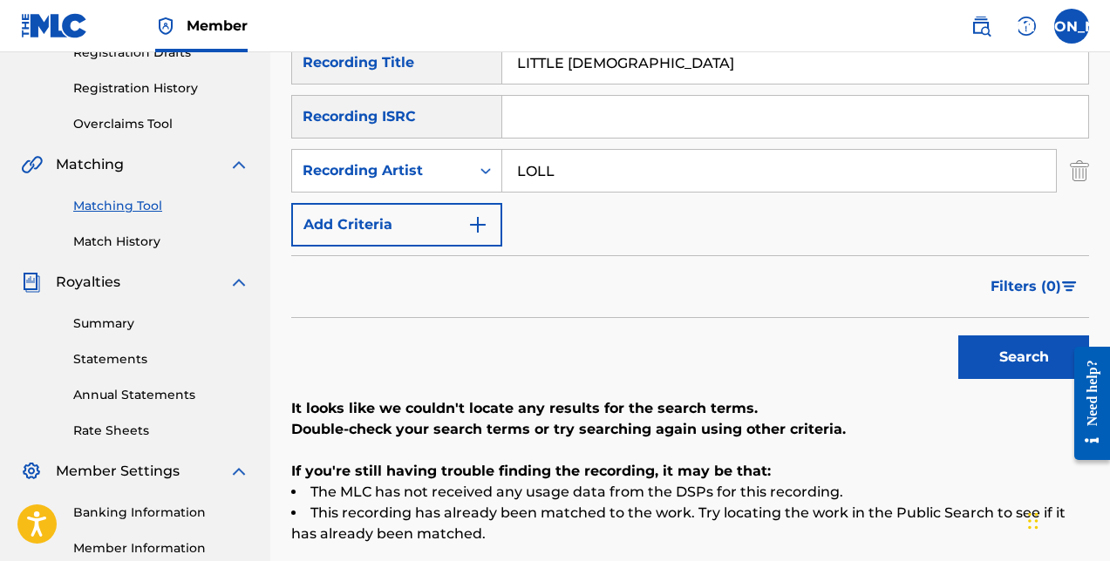
type input "LOL"
click at [1023, 357] on button "Search" at bounding box center [1023, 358] width 131 height 44
type input "lolli"
type input "[PERSON_NAME]"
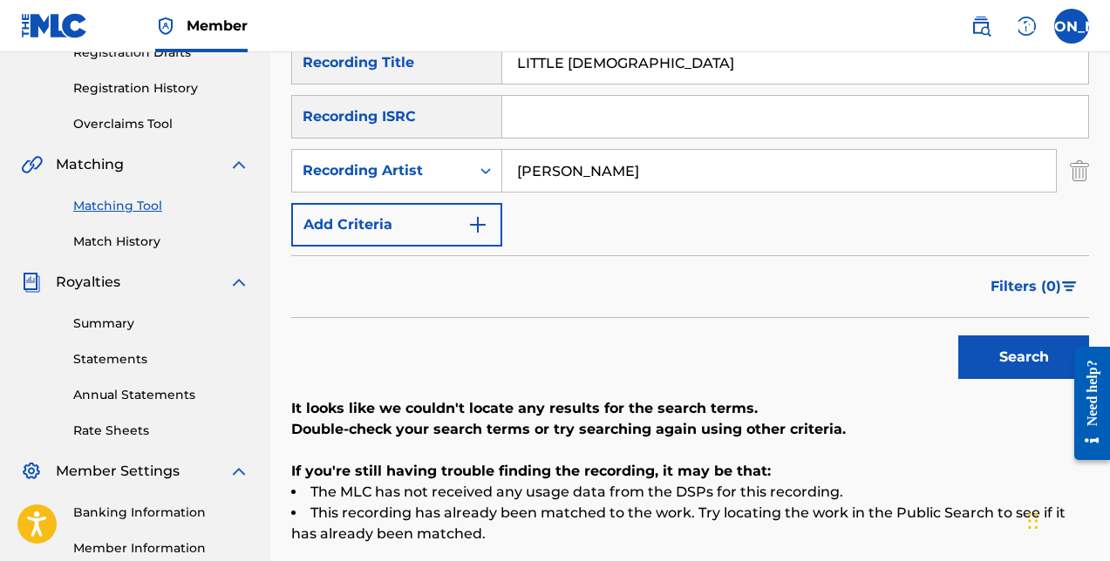
click at [1023, 357] on button "Search" at bounding box center [1023, 358] width 131 height 44
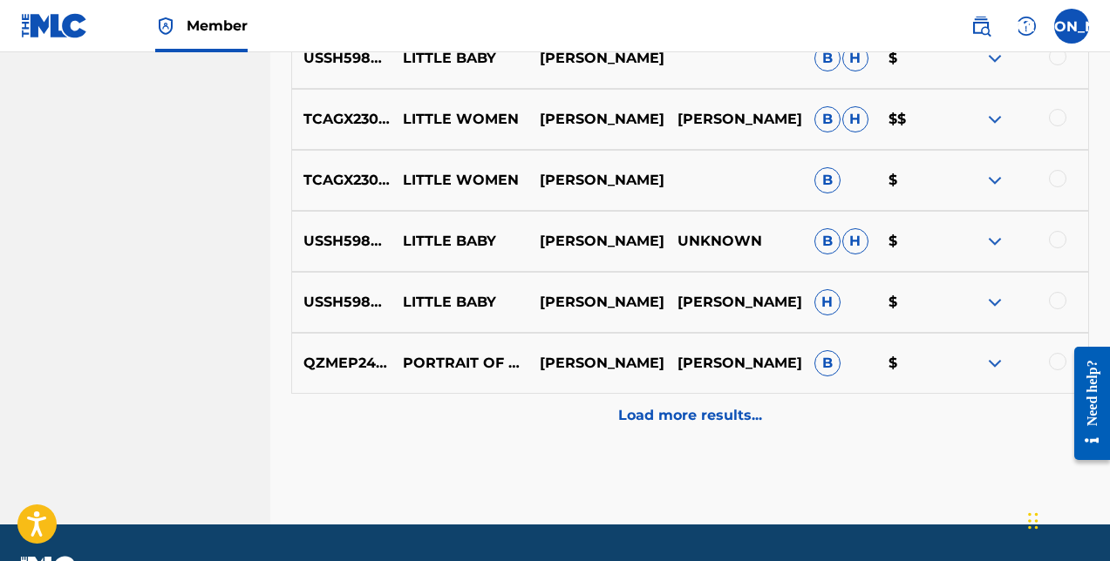
click at [702, 419] on p "Load more results..." at bounding box center [690, 415] width 144 height 21
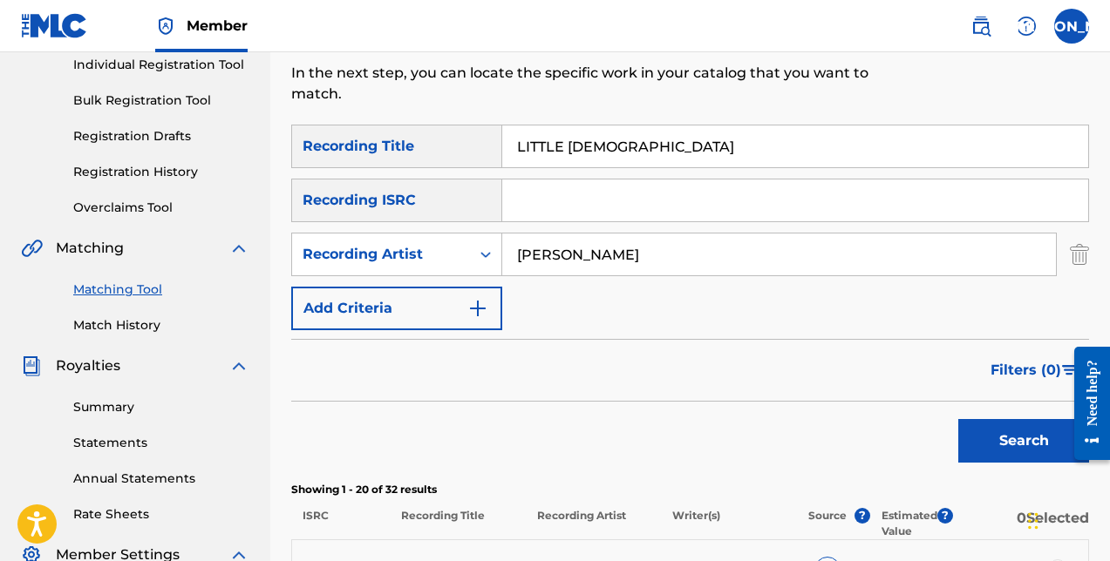
scroll to position [208, 0]
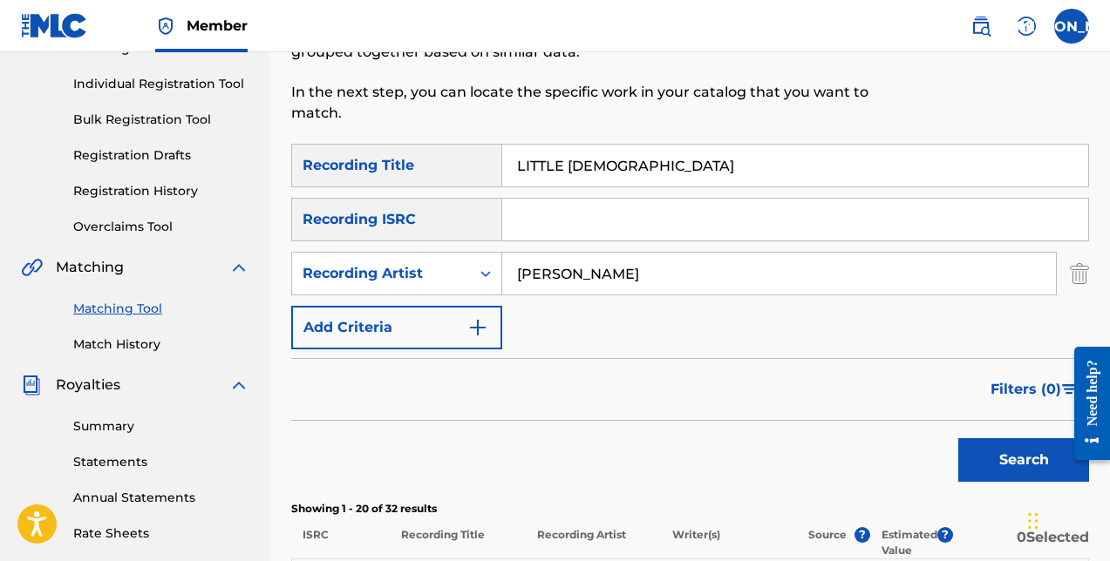
click at [650, 167] on input "LITTLE [DEMOGRAPHIC_DATA]" at bounding box center [795, 166] width 586 height 42
drag, startPoint x: 577, startPoint y: 266, endPoint x: 474, endPoint y: 258, distance: 103.2
click at [479, 265] on div "SearchWithCriteria244a0cbd-3bd2-4e40-b7dd-68fdee79d887 Recording Artist [PERSON…" at bounding box center [690, 274] width 798 height 44
click at [543, 217] on input "Search Form" at bounding box center [795, 220] width 586 height 42
paste input "QMDA62582268"
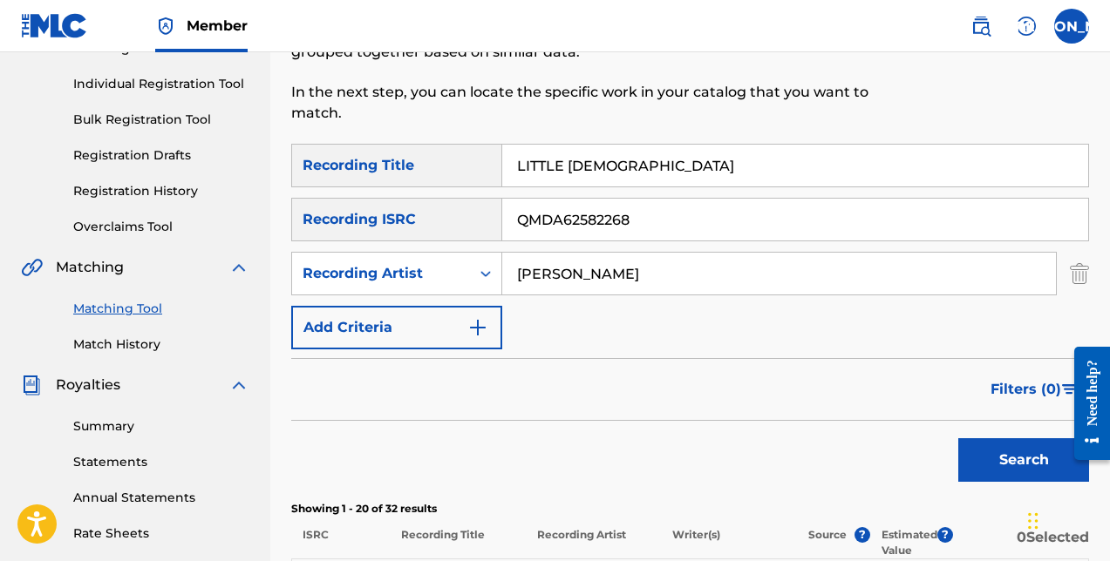
type input "QMDA62582268"
drag, startPoint x: 586, startPoint y: 277, endPoint x: 479, endPoint y: 241, distance: 113.0
click at [493, 260] on div "SearchWithCriteria244a0cbd-3bd2-4e40-b7dd-68fdee79d887 Recording Artist [PERSON…" at bounding box center [690, 274] width 798 height 44
click at [1041, 477] on button "Search" at bounding box center [1023, 460] width 131 height 44
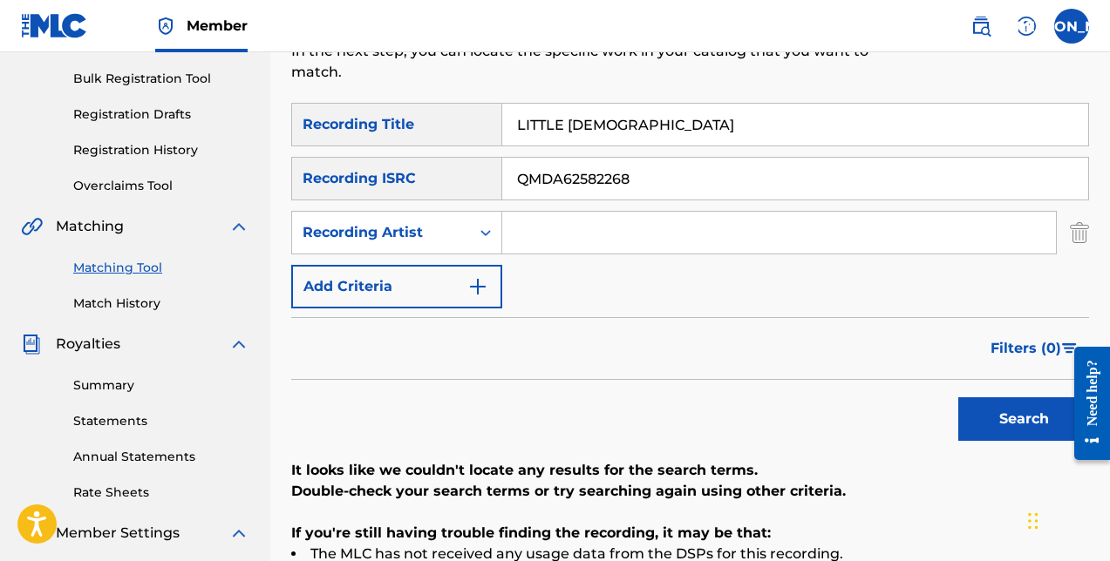
scroll to position [235, 0]
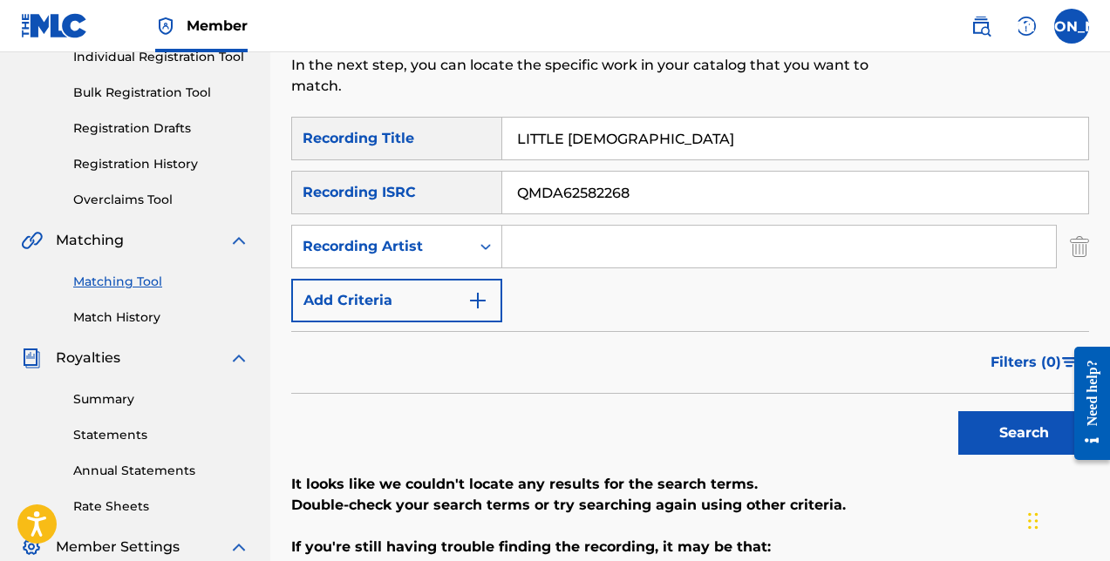
drag, startPoint x: 801, startPoint y: 136, endPoint x: 494, endPoint y: 105, distance: 308.5
click at [503, 119] on input "LITTLE [DEMOGRAPHIC_DATA]" at bounding box center [795, 139] width 586 height 42
click at [1023, 433] on button "Search" at bounding box center [1023, 433] width 131 height 44
type input "little [DEMOGRAPHIC_DATA]"
click at [1023, 433] on button "Search" at bounding box center [1023, 433] width 131 height 44
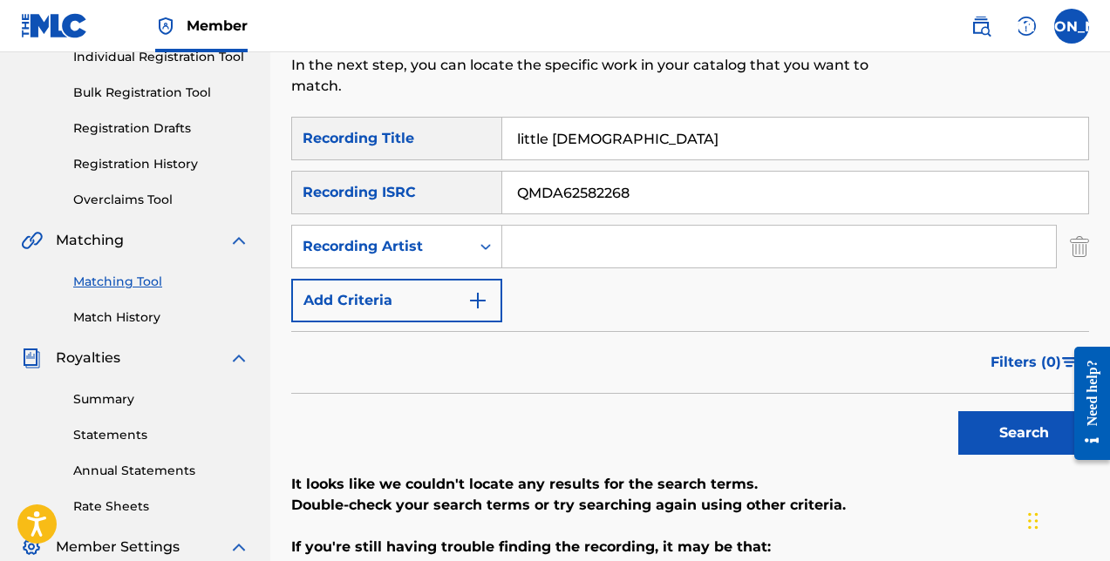
click at [1069, 245] on div "SearchWithCriteria244a0cbd-3bd2-4e40-b7dd-68fdee79d887 Recording Artist" at bounding box center [690, 247] width 798 height 44
click at [1087, 244] on img "Search Form" at bounding box center [1079, 247] width 19 height 44
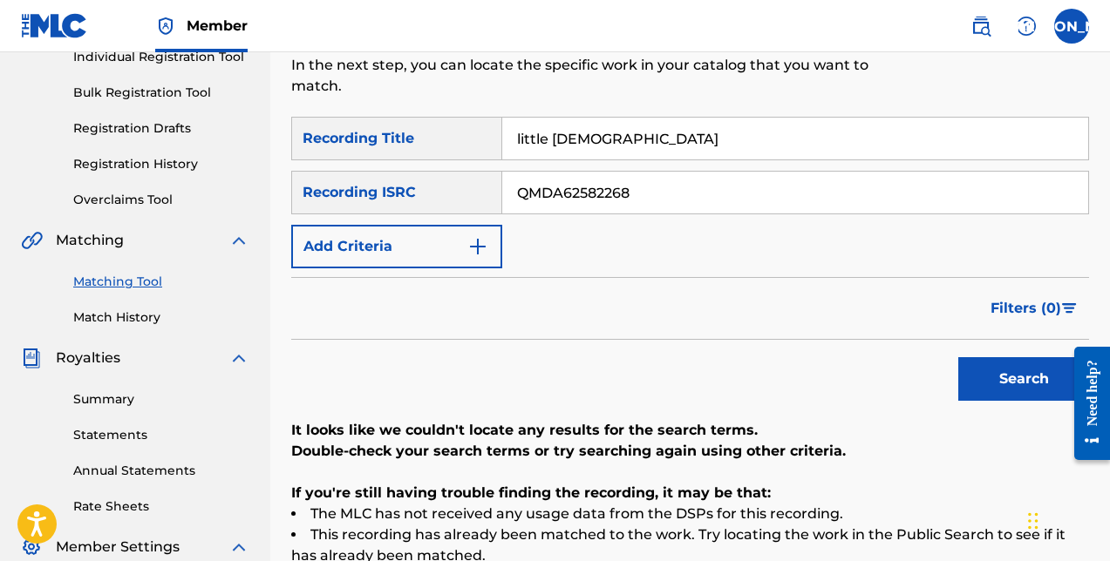
click at [977, 377] on button "Search" at bounding box center [1023, 379] width 131 height 44
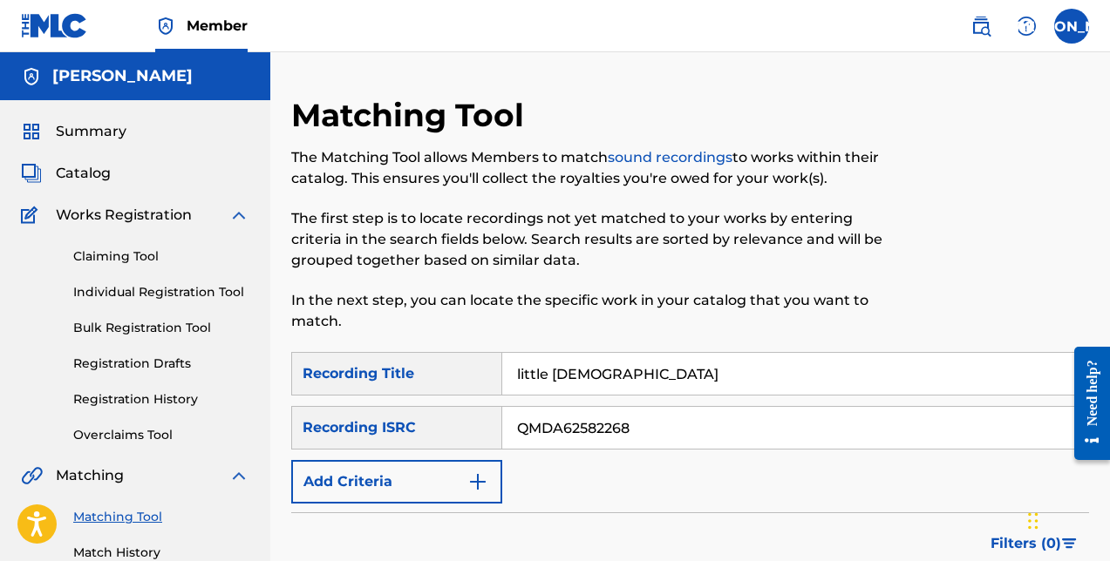
scroll to position [0, 0]
click at [119, 125] on span "Summary" at bounding box center [91, 131] width 71 height 21
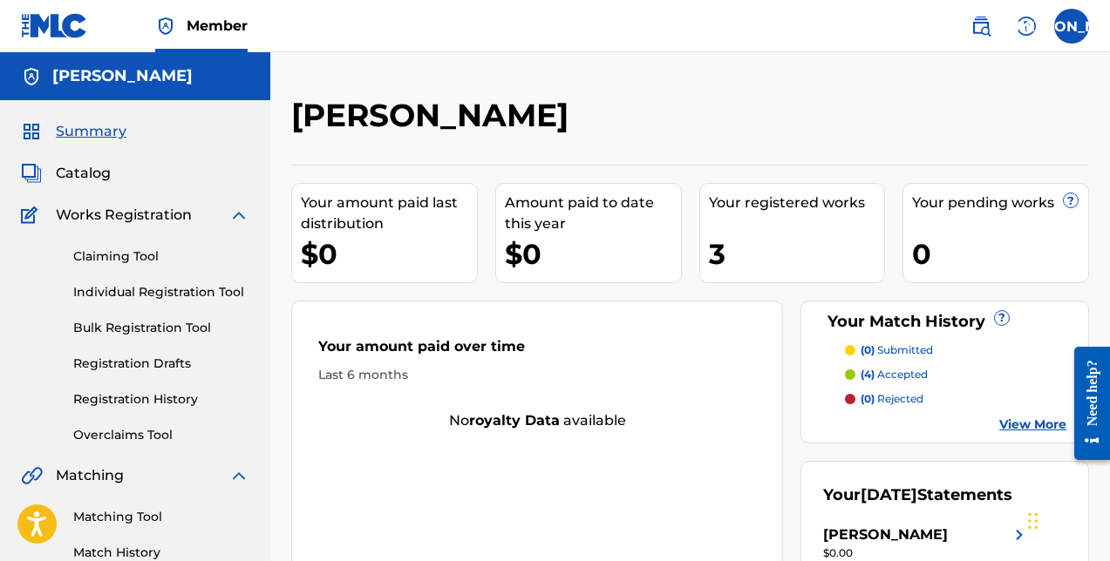
click at [712, 245] on div "3" at bounding box center [797, 253] width 176 height 39
click at [725, 250] on div "3" at bounding box center [797, 253] width 176 height 39
click at [876, 377] on p "(4) accepted" at bounding box center [893, 375] width 67 height 16
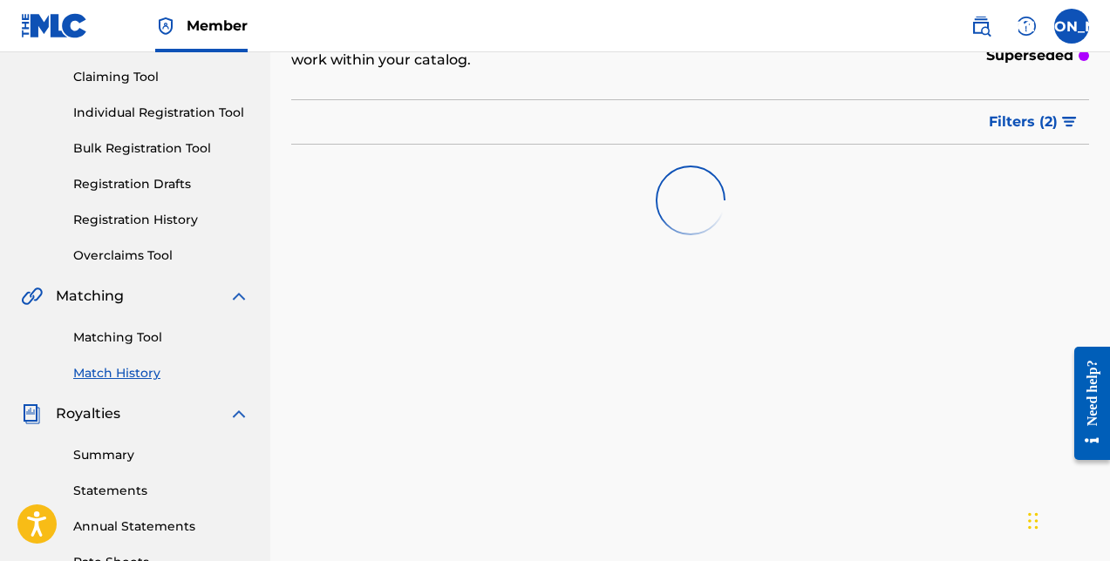
scroll to position [125, 0]
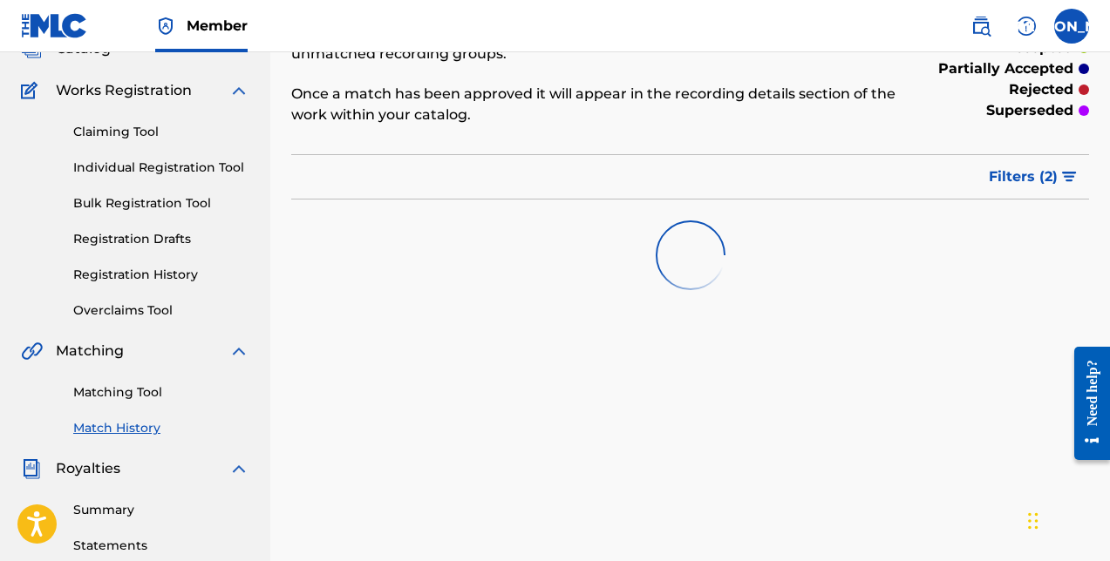
click at [173, 114] on div "Claiming Tool Individual Registration Tool Bulk Registration Tool Registration …" at bounding box center [135, 210] width 228 height 219
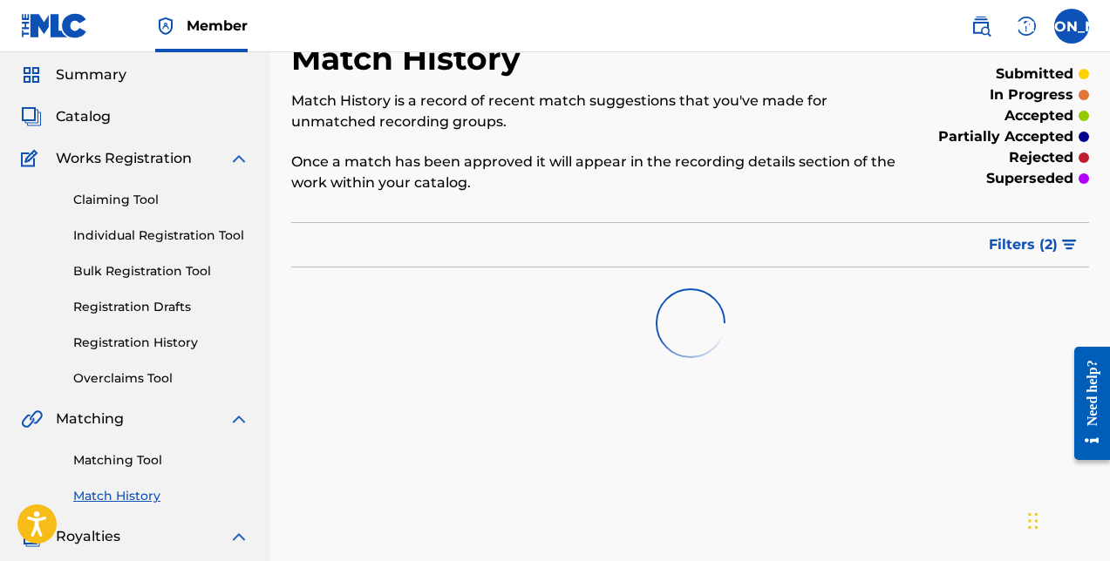
scroll to position [51, 0]
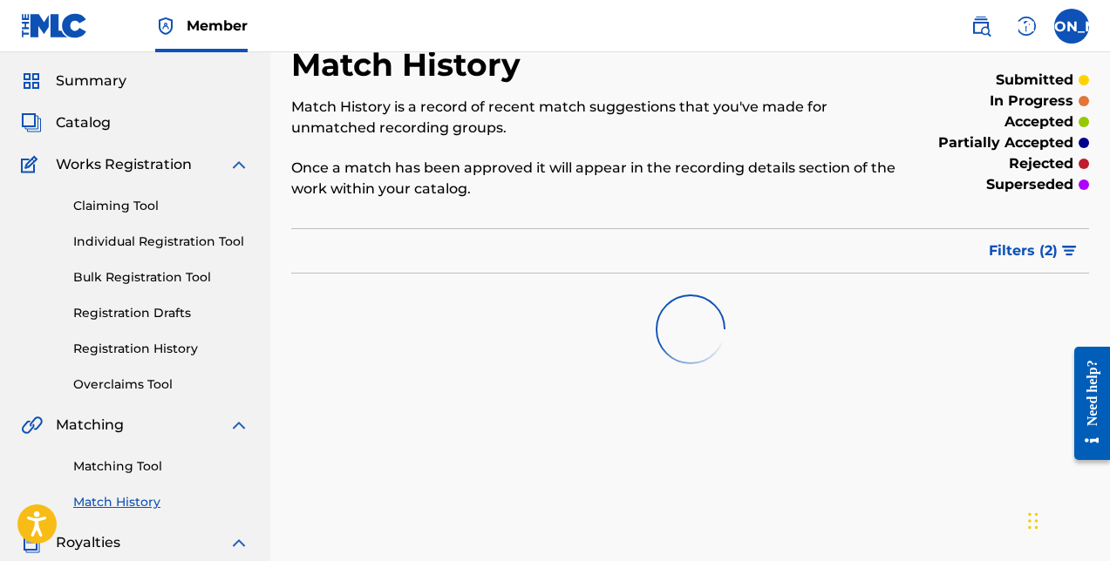
click at [112, 73] on span "Summary" at bounding box center [91, 81] width 71 height 21
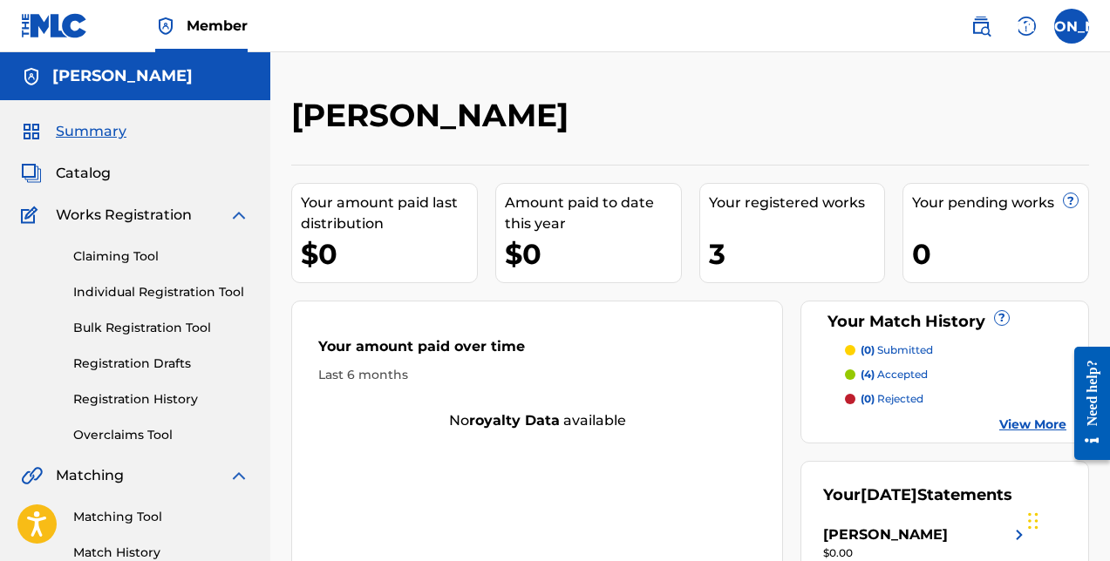
click at [705, 248] on div "Your registered works 3" at bounding box center [792, 233] width 187 height 100
click at [717, 248] on div "3" at bounding box center [797, 253] width 176 height 39
click at [89, 163] on span "Catalog" at bounding box center [83, 173] width 55 height 21
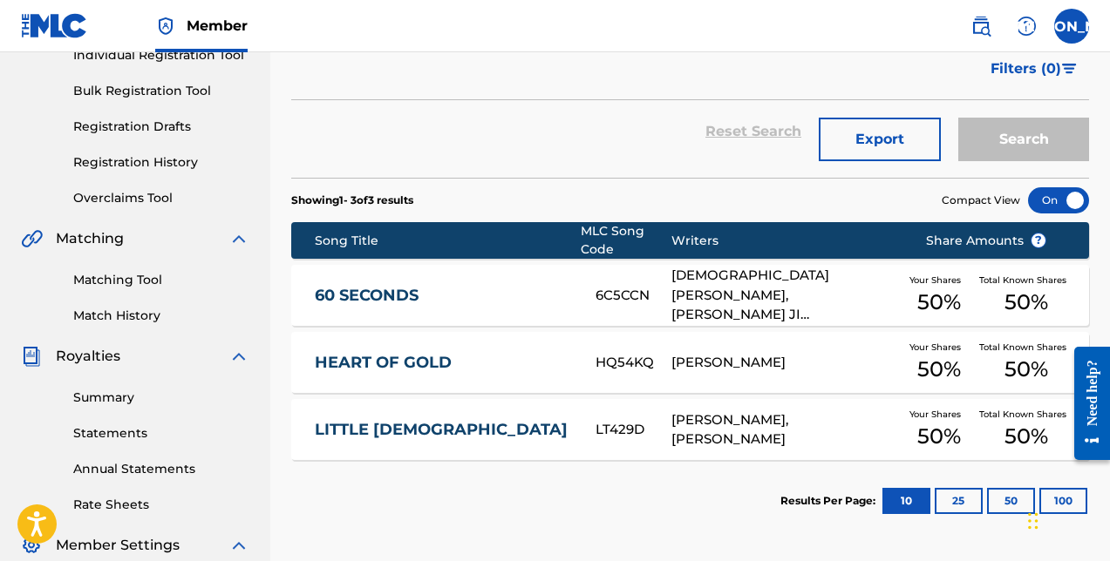
scroll to position [253, 0]
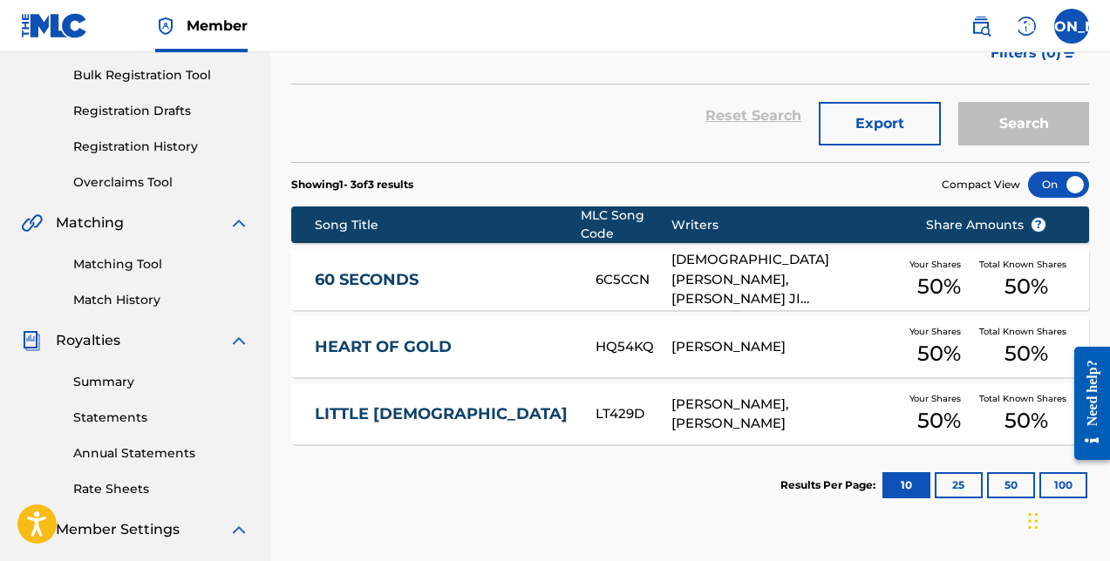
click at [399, 415] on link "LITTLE [DEMOGRAPHIC_DATA]" at bounding box center [443, 414] width 257 height 20
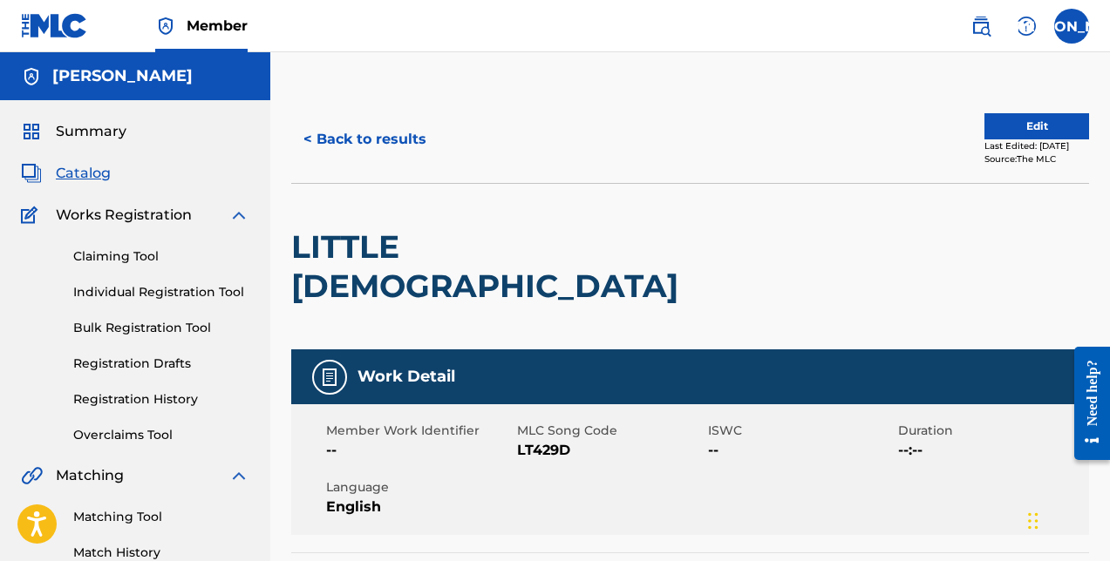
click at [112, 146] on div "Summary Catalog Works Registration Claiming Tool Individual Registration Tool B…" at bounding box center [135, 548] width 270 height 897
click at [107, 163] on span "Catalog" at bounding box center [83, 173] width 55 height 21
